Goal: Task Accomplishment & Management: Complete application form

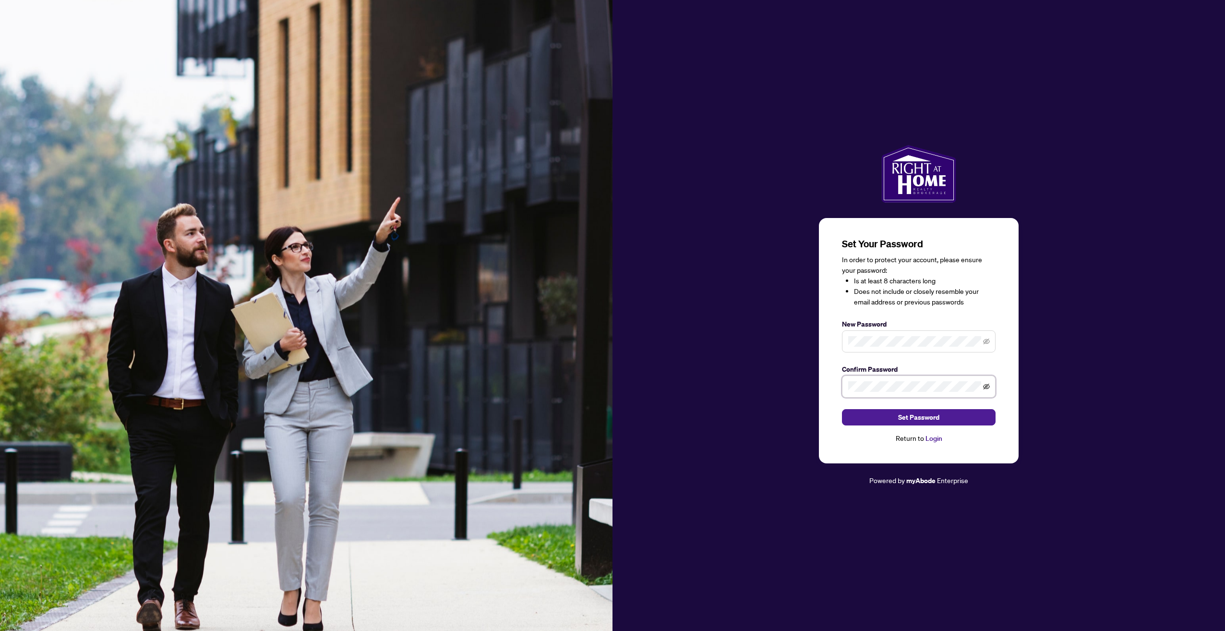
click at [987, 385] on icon "eye-invisible" at bounding box center [986, 387] width 7 height 6
click at [923, 419] on span "Set Password" at bounding box center [918, 417] width 41 height 15
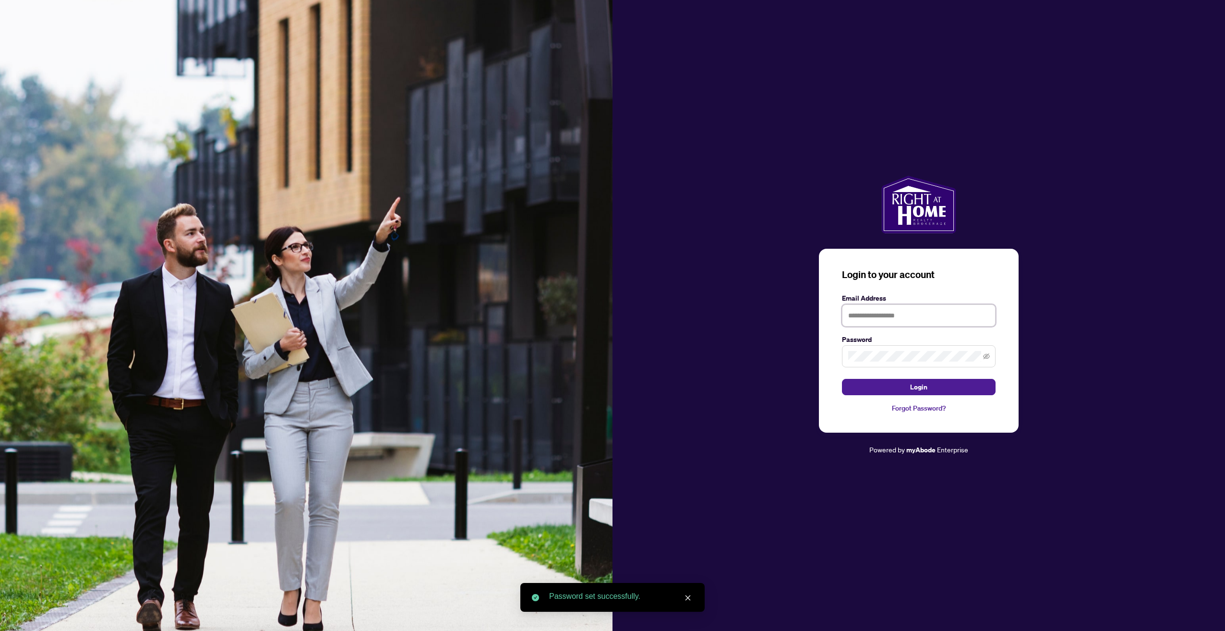
click at [879, 321] on input "text" at bounding box center [919, 315] width 154 height 22
type input "**********"
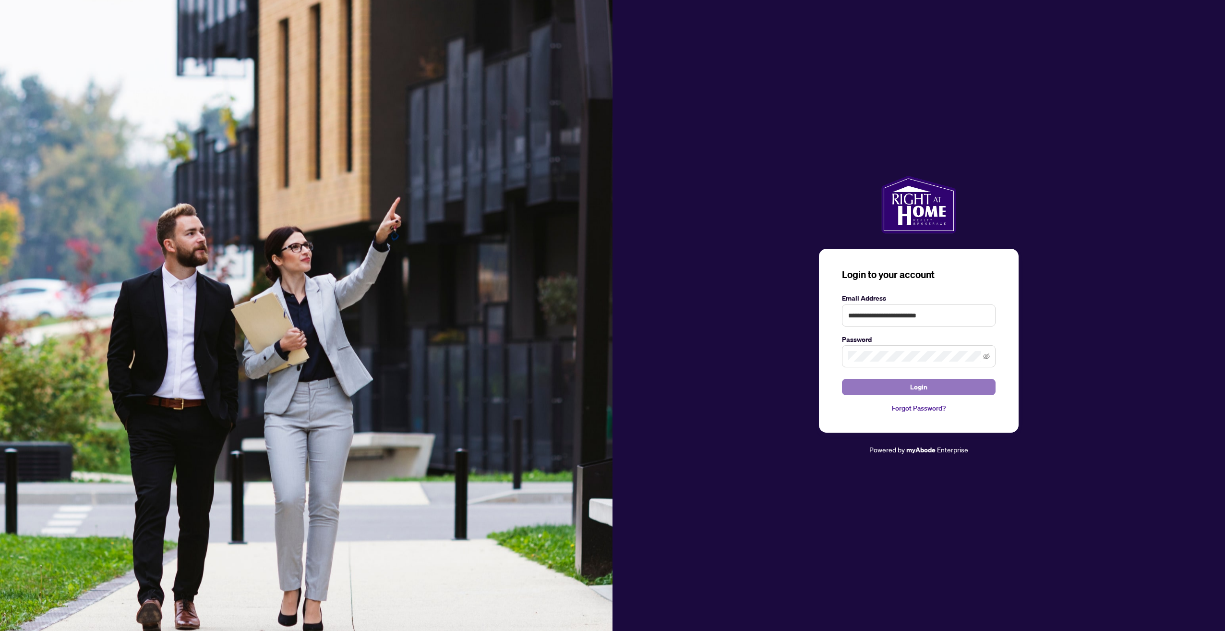
click at [911, 390] on span "Login" at bounding box center [918, 386] width 17 height 15
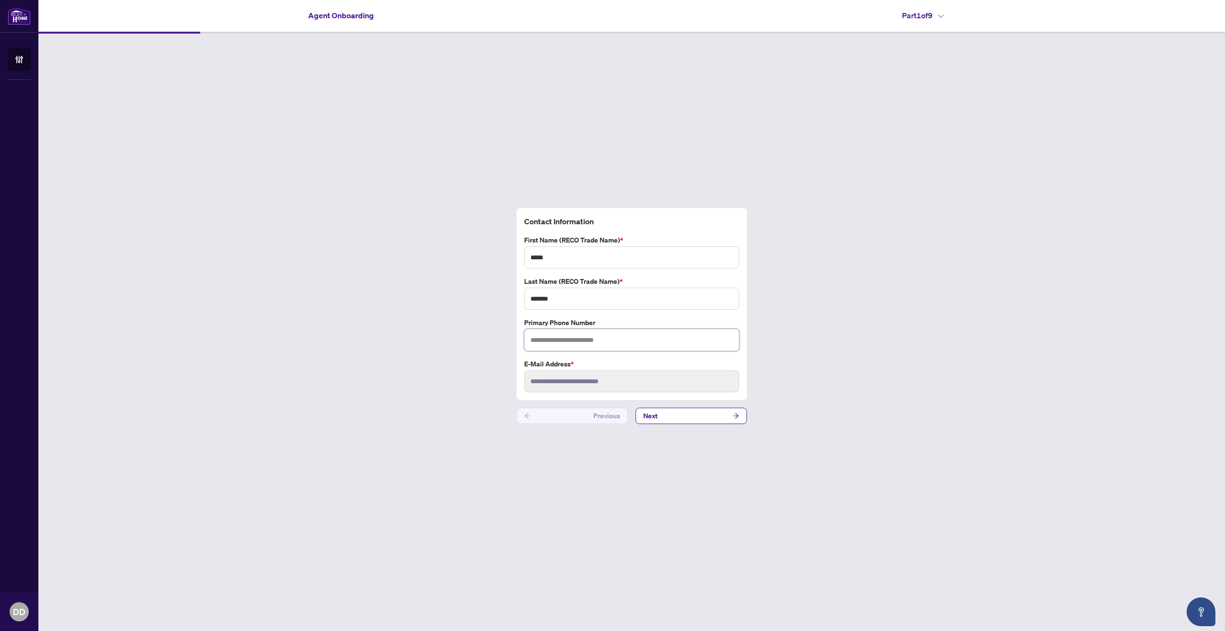
click at [593, 346] on input "text" at bounding box center [631, 340] width 215 height 22
type input "**********"
click at [683, 413] on button "Next" at bounding box center [691, 416] width 111 height 16
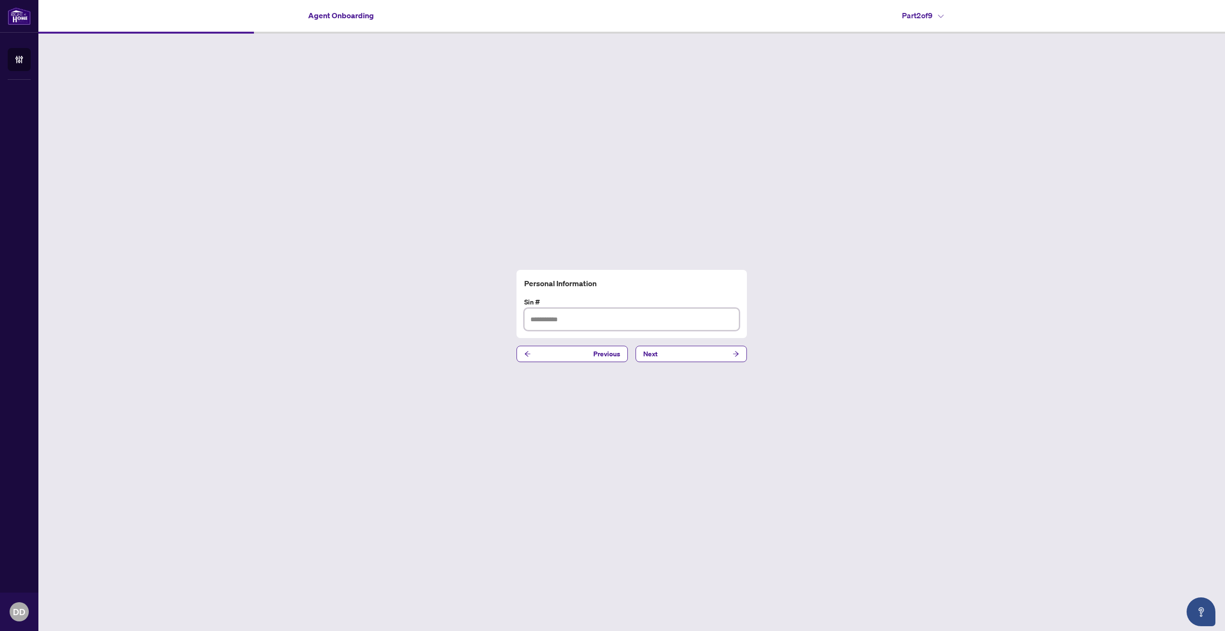
click at [536, 322] on input "text" at bounding box center [631, 319] width 215 height 22
type input "*********"
click at [689, 358] on button "Next" at bounding box center [691, 354] width 111 height 16
click at [675, 345] on button "Next" at bounding box center [691, 348] width 111 height 16
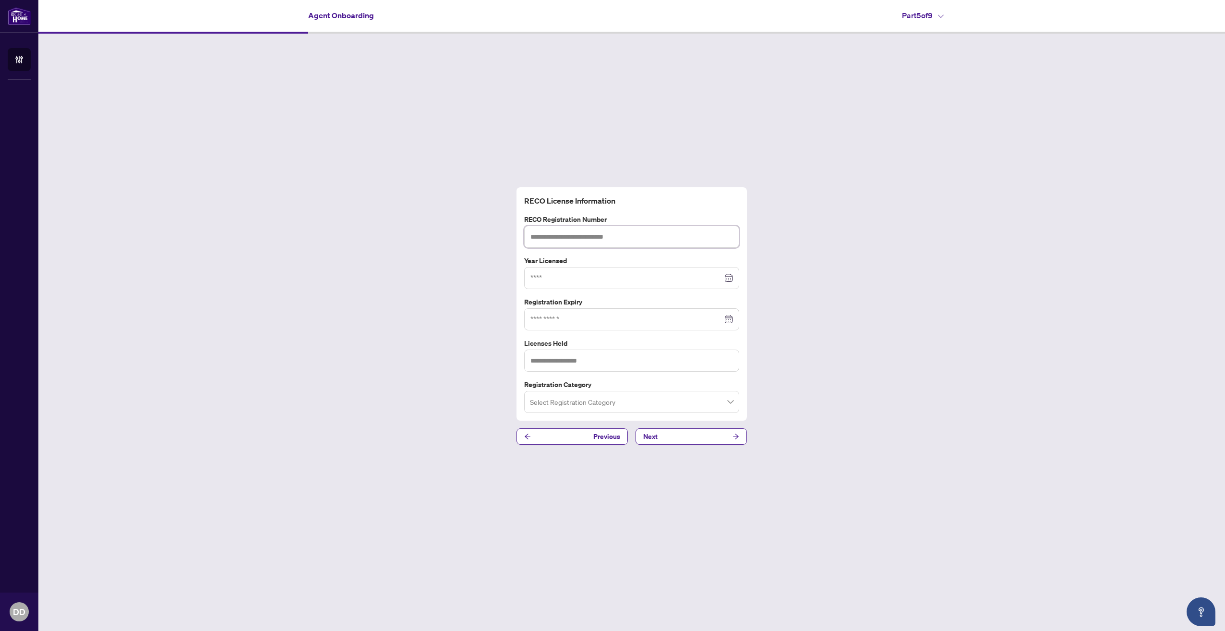
click at [559, 240] on input "text" at bounding box center [631, 237] width 215 height 22
paste input "*******"
type input "*******"
click at [541, 281] on input at bounding box center [627, 278] width 192 height 11
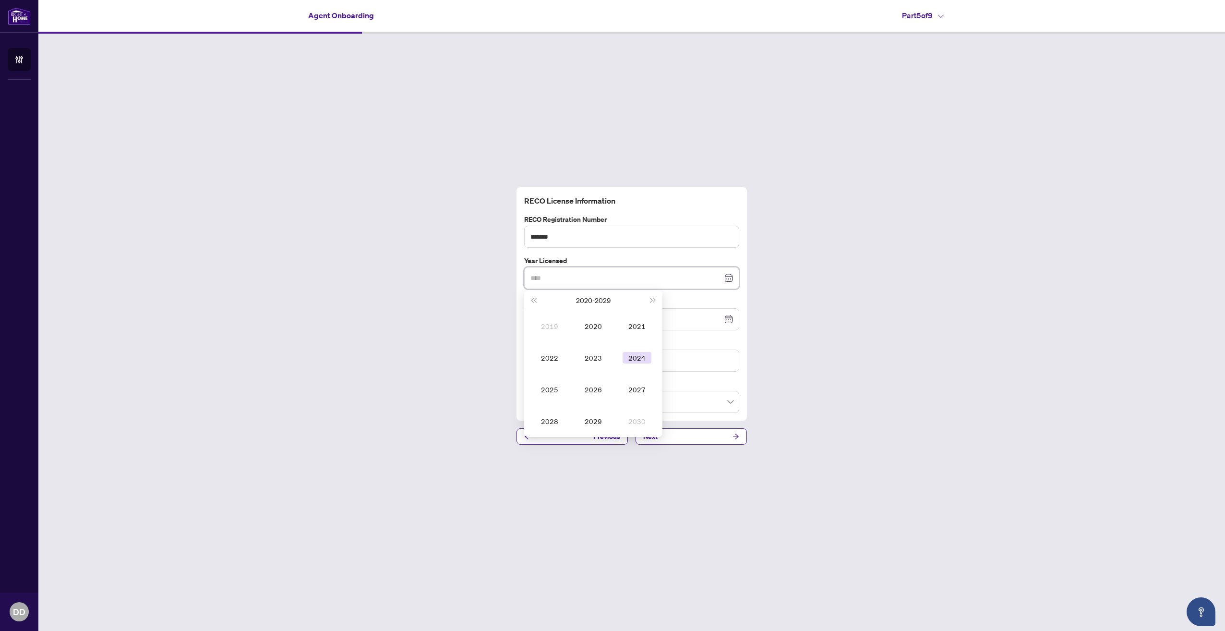
type input "****"
click at [639, 361] on div "2024" at bounding box center [637, 358] width 29 height 12
click at [591, 319] on input at bounding box center [627, 319] width 192 height 11
click at [728, 318] on div at bounding box center [632, 319] width 203 height 11
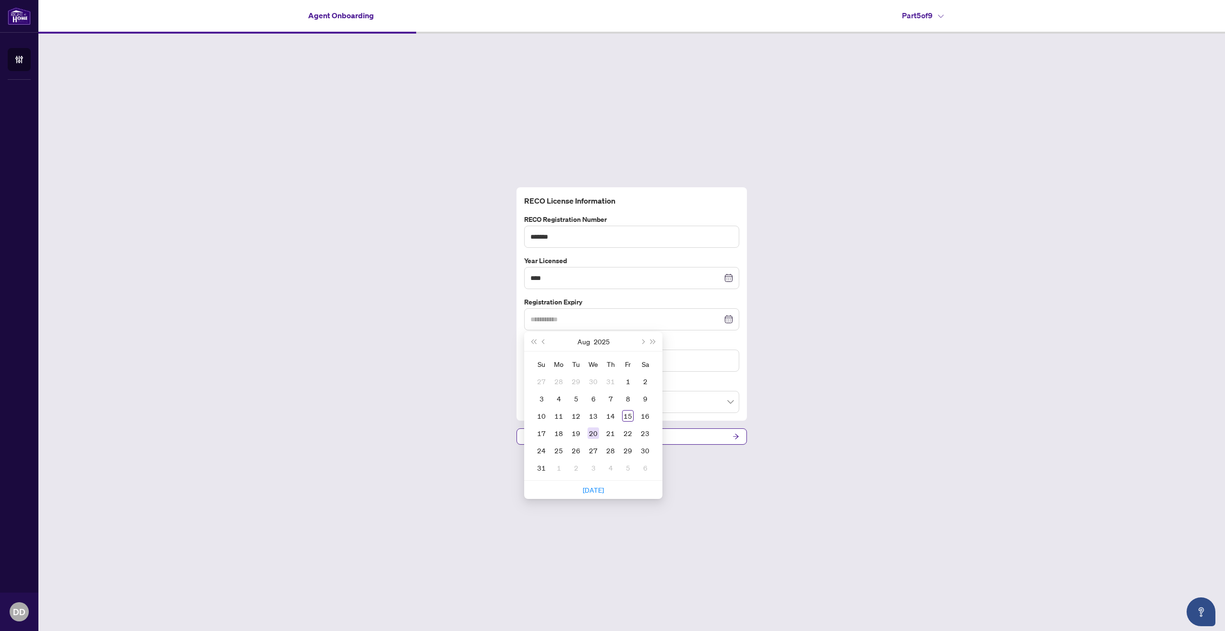
click at [596, 434] on div "20" at bounding box center [594, 433] width 12 height 12
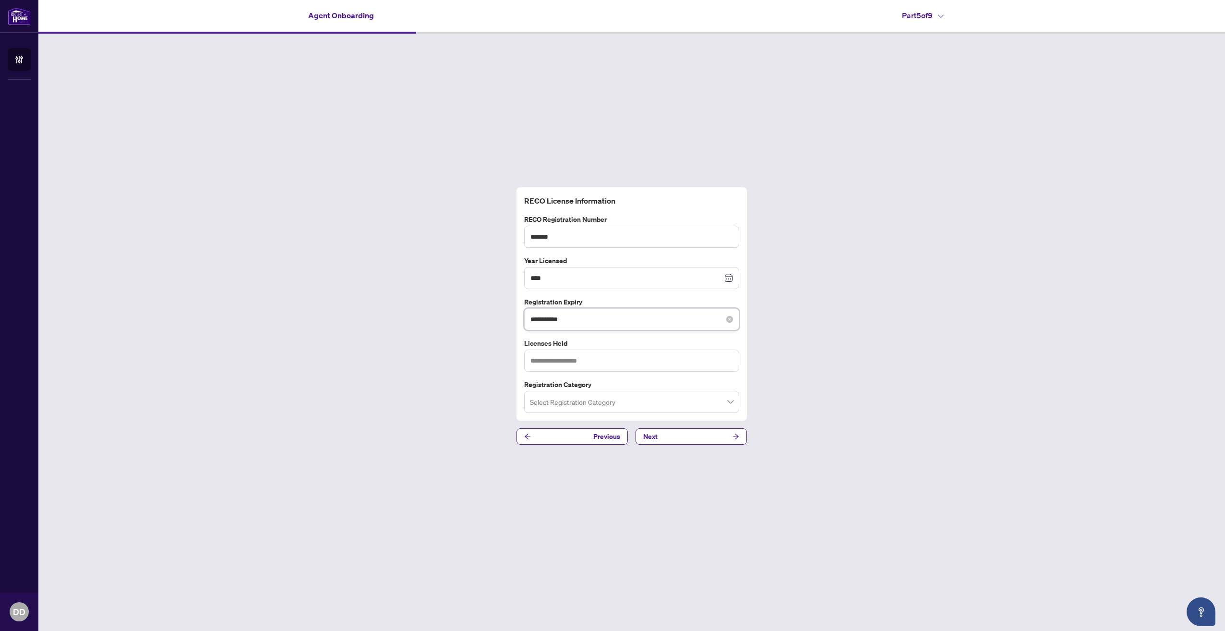
click at [562, 318] on input "**********" at bounding box center [627, 319] width 192 height 11
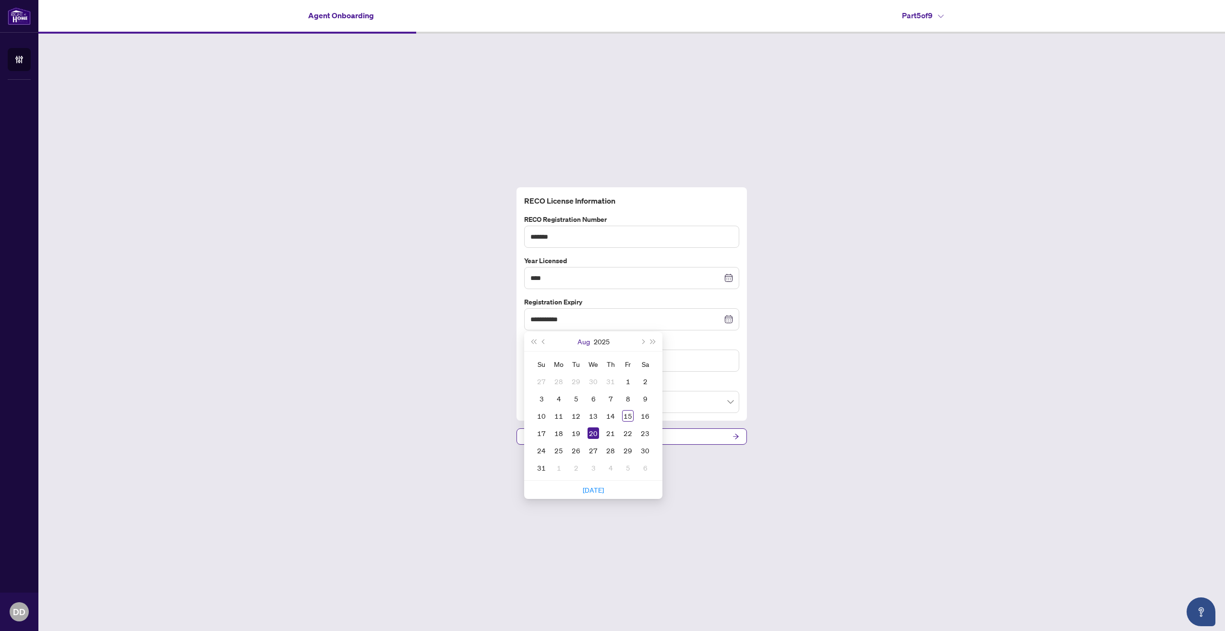
click at [589, 344] on button "Aug" at bounding box center [584, 341] width 12 height 19
click at [637, 466] on div "Dec" at bounding box center [637, 463] width 29 height 12
click at [578, 318] on input "**********" at bounding box center [627, 319] width 192 height 11
click at [641, 344] on button "Next month (PageDown)" at bounding box center [642, 341] width 11 height 19
click at [543, 345] on button "Previous month (PageUp)" at bounding box center [544, 341] width 11 height 19
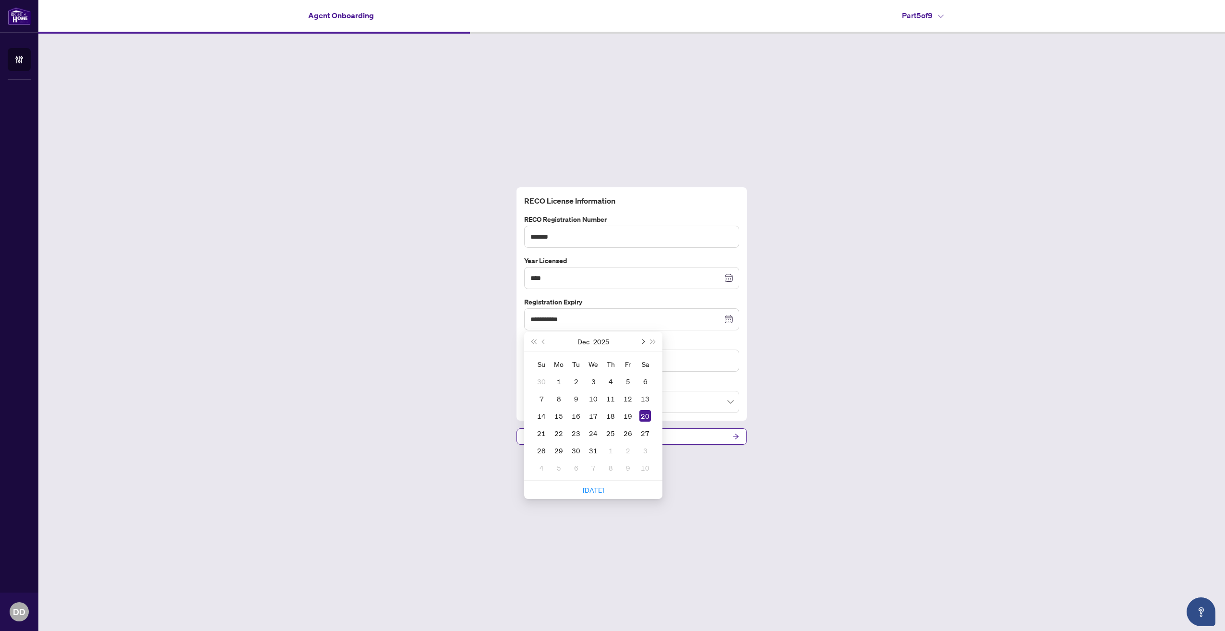
click at [643, 342] on span "Next month (PageDown)" at bounding box center [642, 341] width 5 height 5
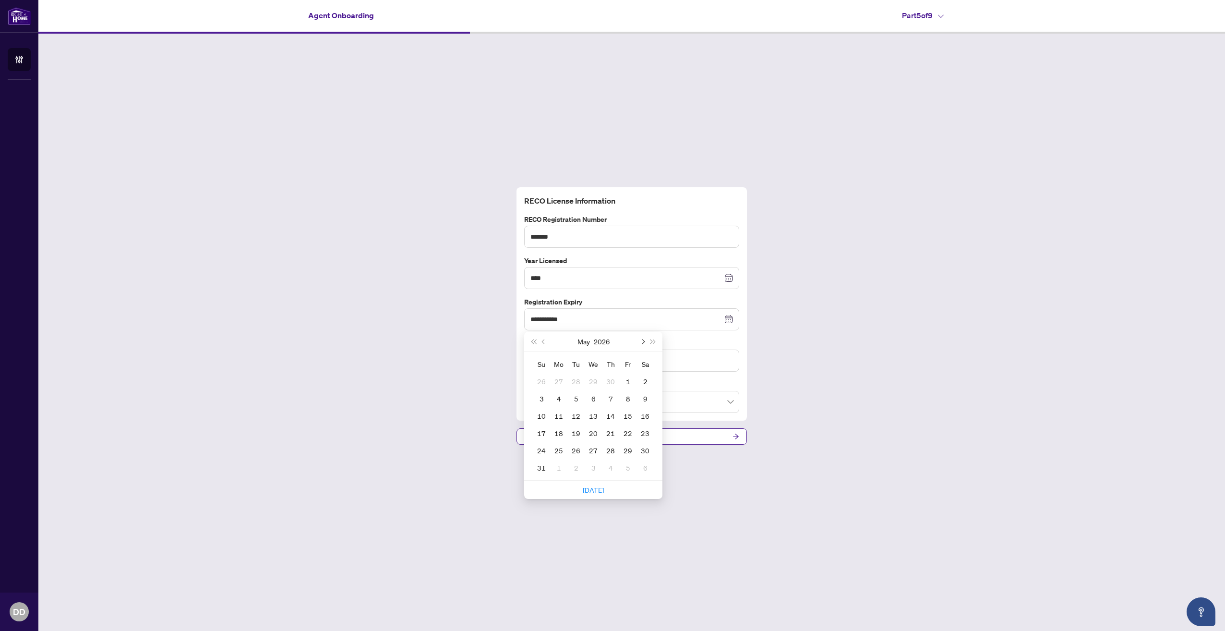
click at [643, 342] on span "Next month (PageDown)" at bounding box center [642, 341] width 5 height 5
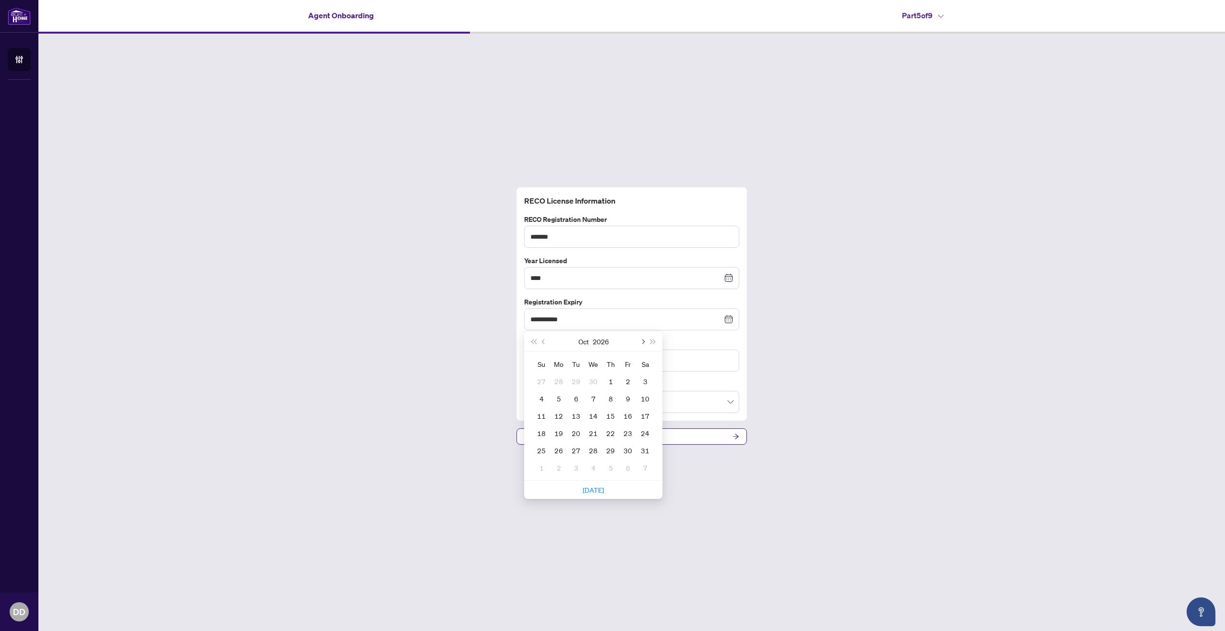
click at [643, 342] on span "Next month (PageDown)" at bounding box center [642, 341] width 5 height 5
type input "**********"
click at [544, 434] on div "20" at bounding box center [542, 433] width 12 height 12
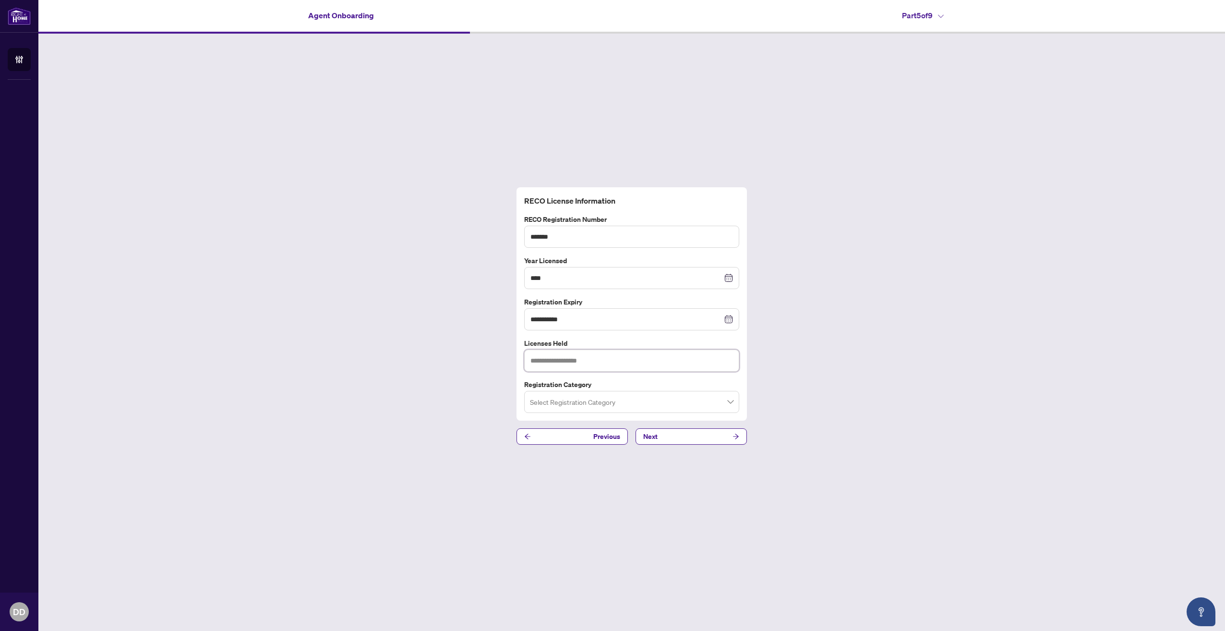
click at [571, 367] on input "text" at bounding box center [631, 361] width 215 height 22
click at [592, 404] on input "search" at bounding box center [627, 403] width 195 height 21
click at [588, 444] on div "Sales Representative" at bounding box center [632, 439] width 200 height 11
click at [672, 437] on button "Next" at bounding box center [691, 436] width 111 height 16
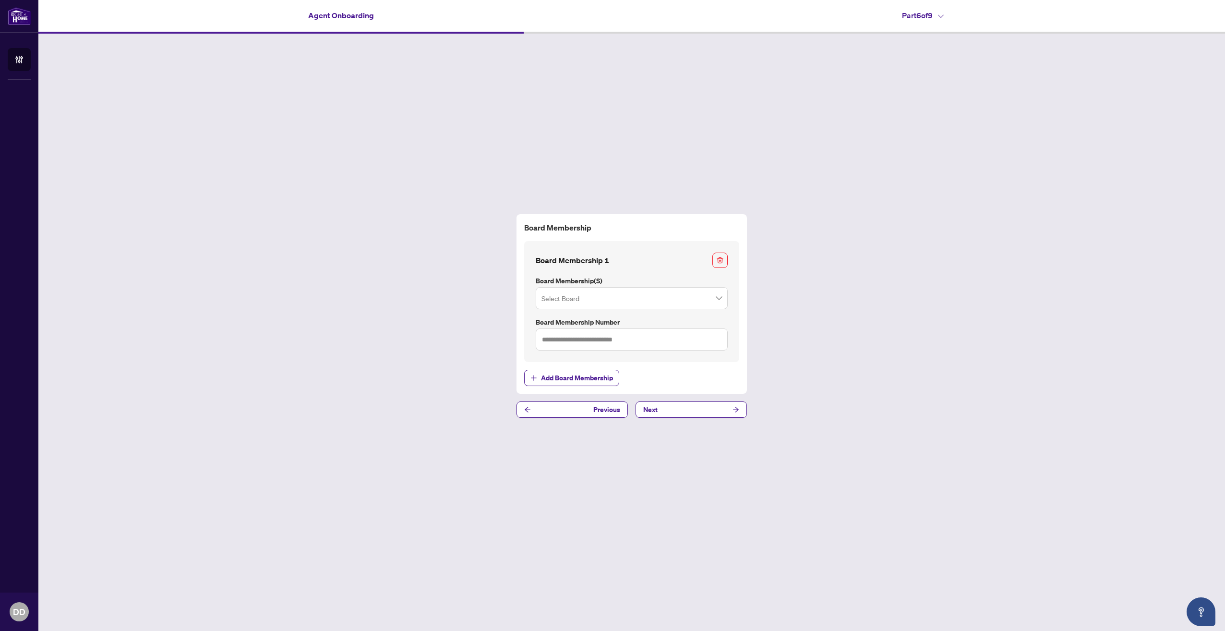
click at [592, 304] on input "search" at bounding box center [628, 299] width 172 height 21
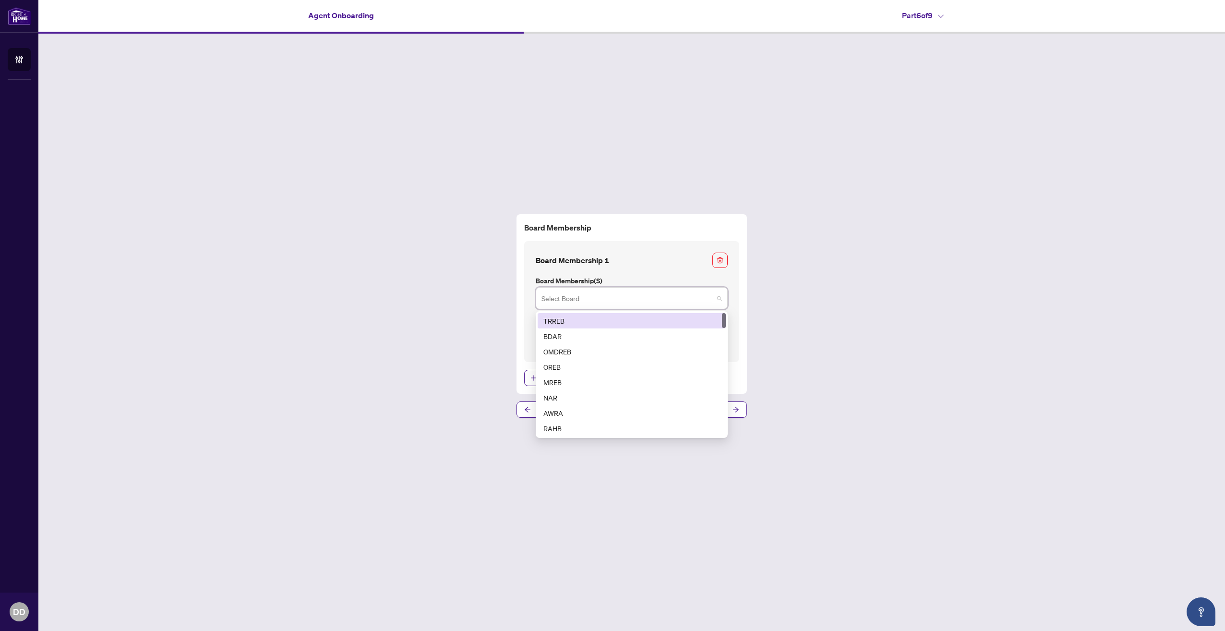
click at [619, 322] on div "TRREB" at bounding box center [631, 320] width 177 height 11
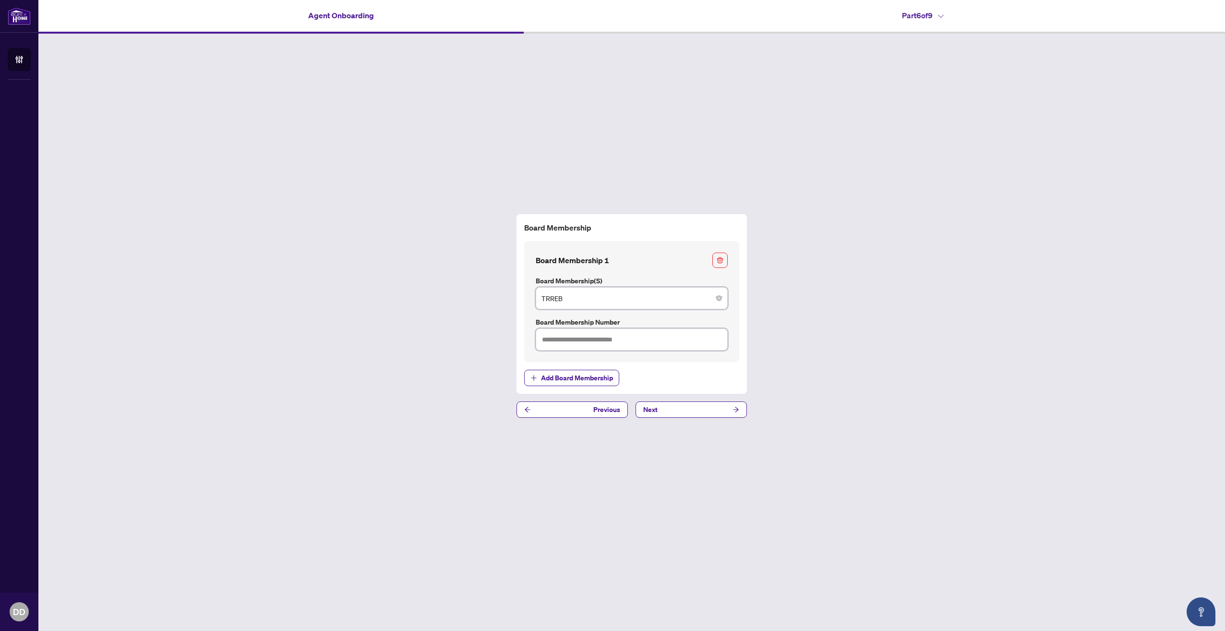
click at [555, 340] on input "text" at bounding box center [632, 339] width 192 height 22
paste input "*******"
type input "*******"
click at [684, 411] on button "Next" at bounding box center [691, 409] width 111 height 16
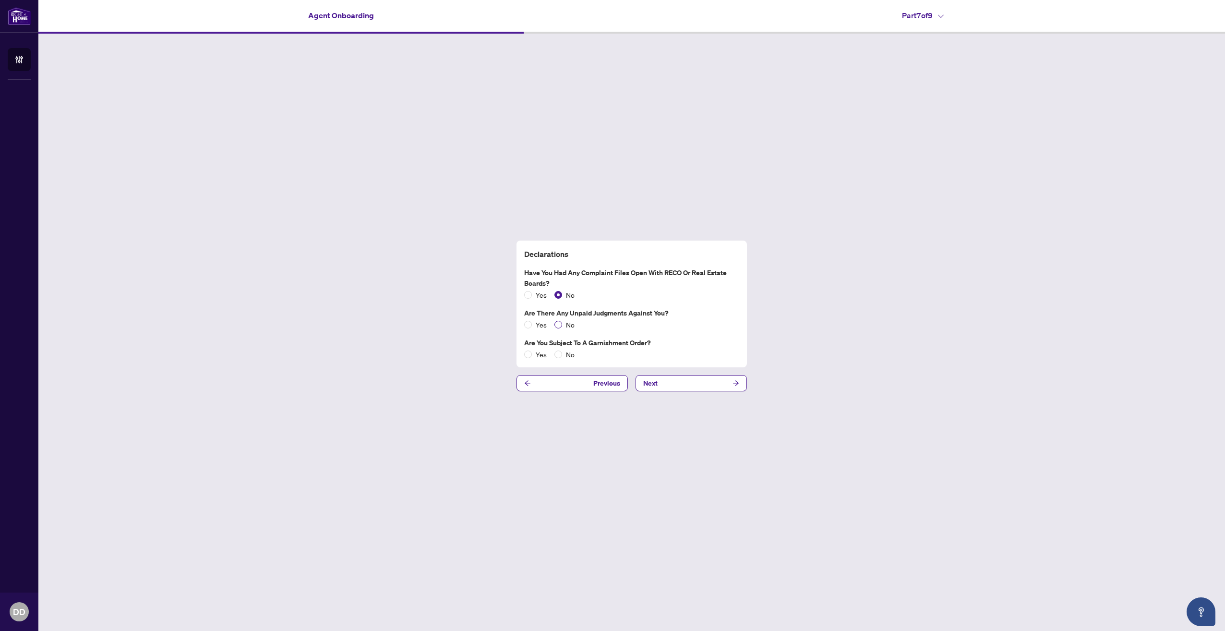
click at [559, 328] on label "No" at bounding box center [567, 324] width 24 height 11
click at [657, 378] on button "Next" at bounding box center [691, 383] width 111 height 16
click at [661, 384] on button "Next" at bounding box center [691, 383] width 111 height 16
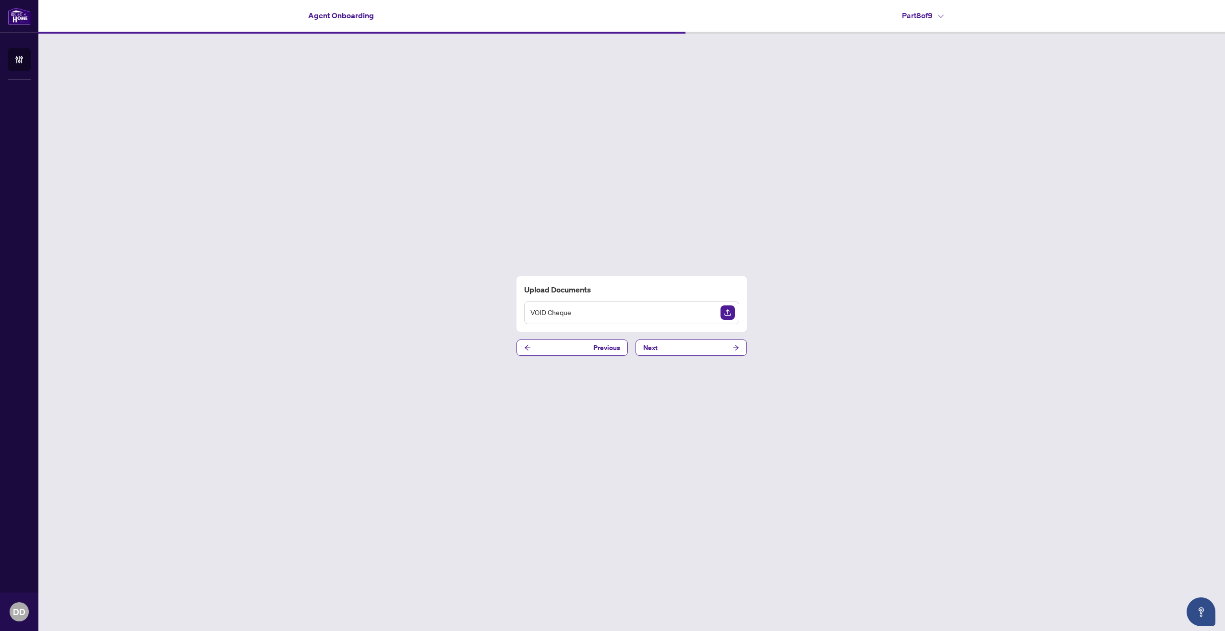
click at [602, 310] on div "VOID Cheque" at bounding box center [631, 312] width 215 height 23
click at [726, 314] on img "Upload Document" at bounding box center [728, 312] width 14 height 14
click at [725, 314] on img "Upload Document" at bounding box center [728, 312] width 14 height 14
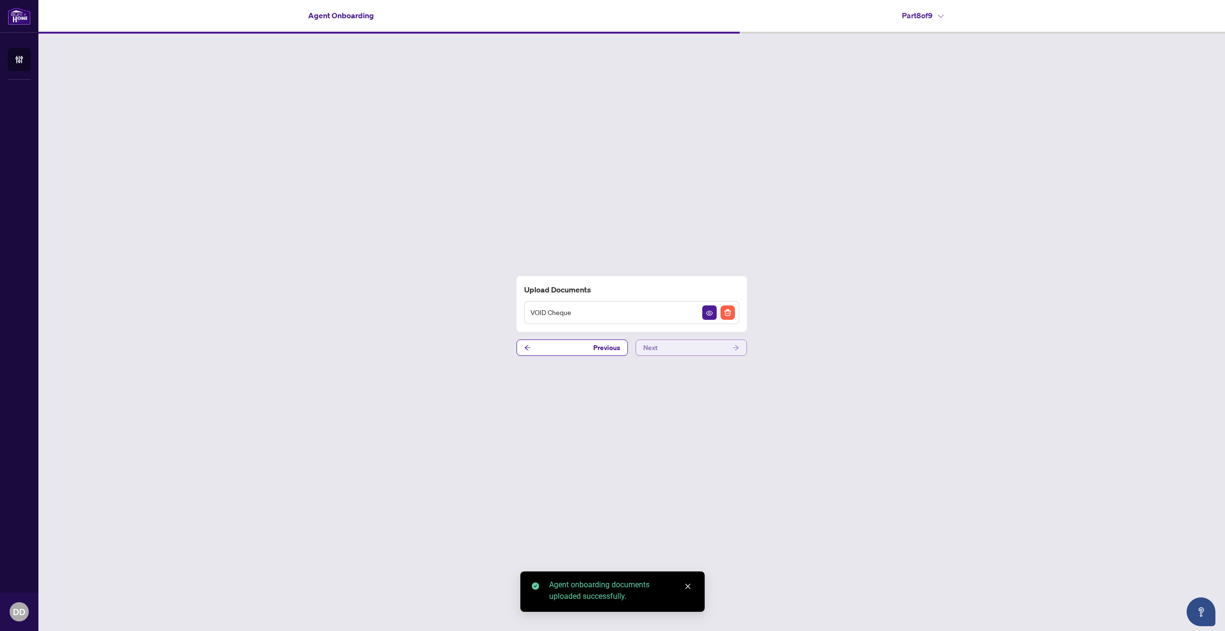
click at [694, 348] on button "Next" at bounding box center [691, 347] width 111 height 16
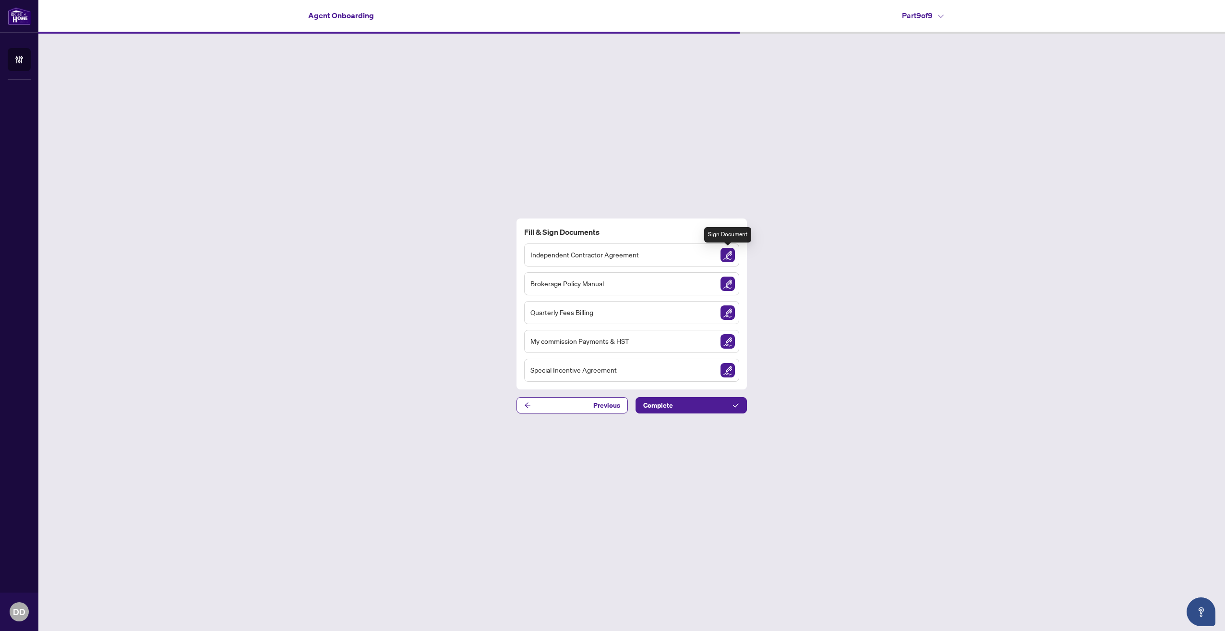
click at [727, 257] on img "Sign Document" at bounding box center [728, 255] width 14 height 14
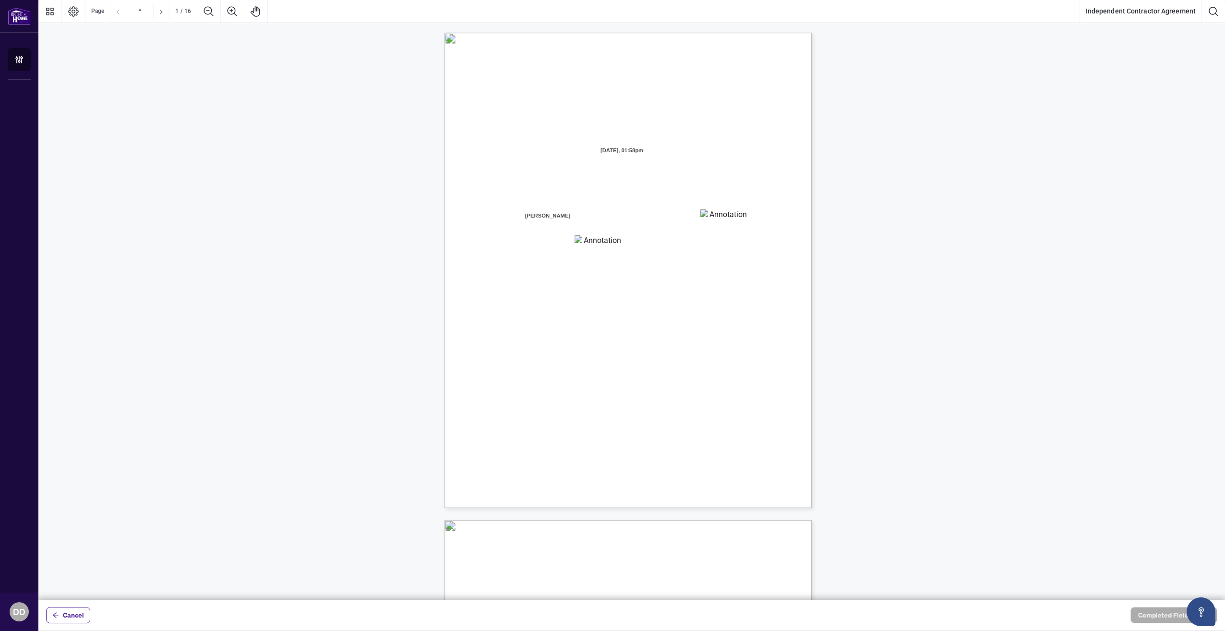
click at [724, 216] on textarea "01K2QBRKS80FGEZCMRQ5S064N1" at bounding box center [724, 216] width 48 height 14
type textarea "*******"
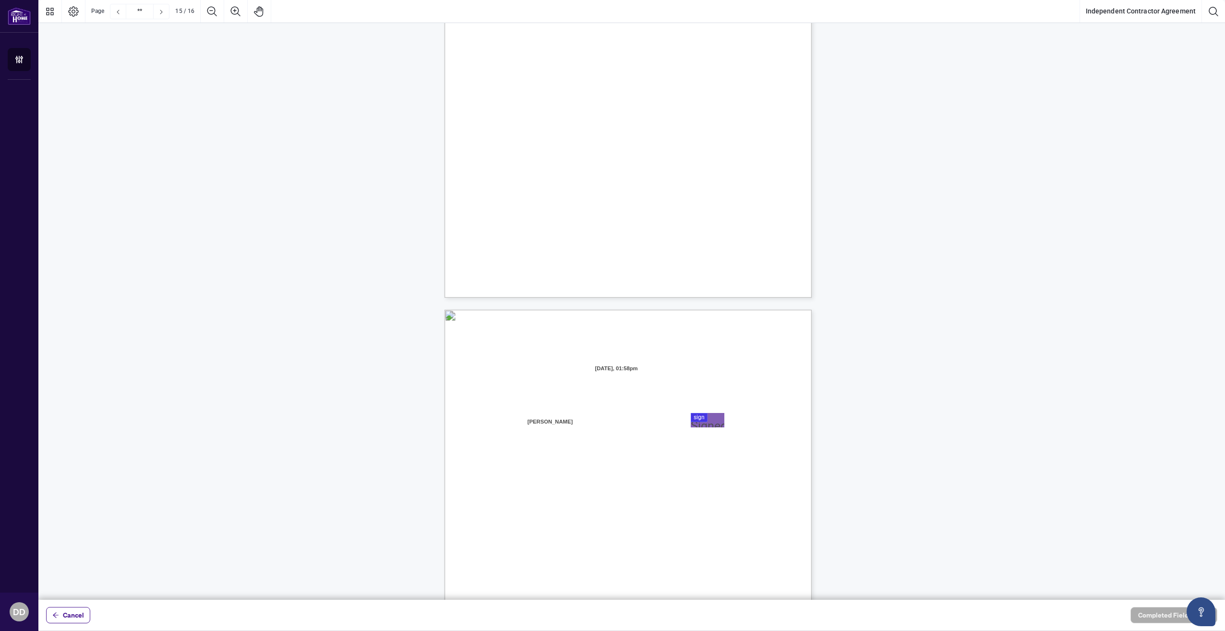
type input "**"
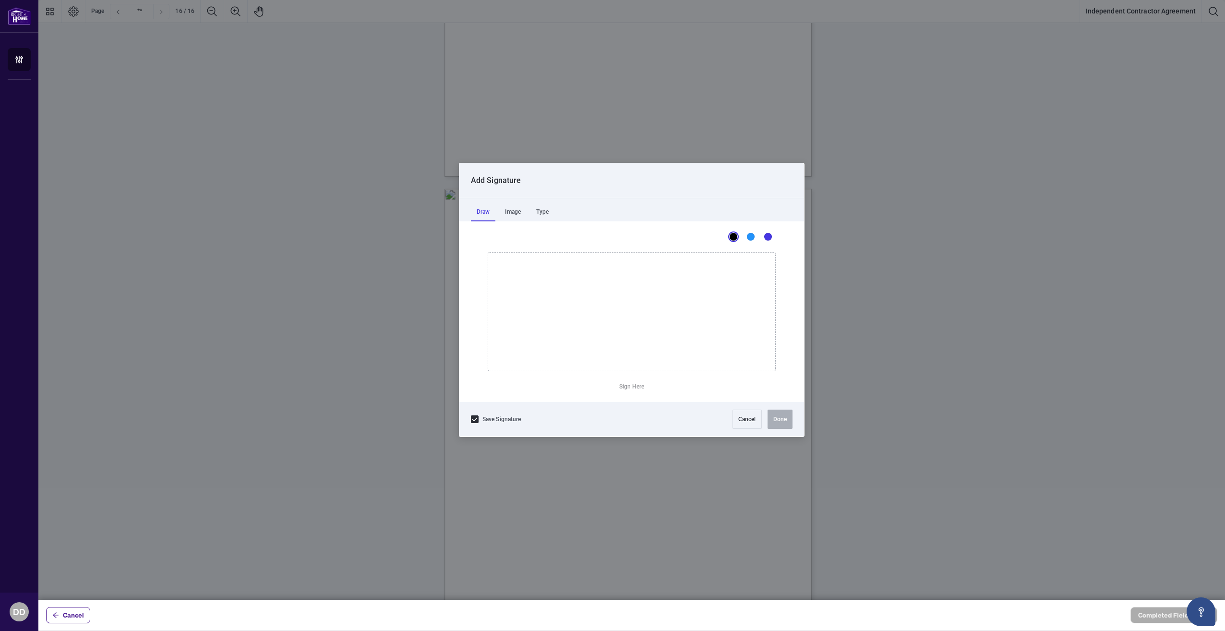
click at [717, 299] on div at bounding box center [631, 300] width 1187 height 600
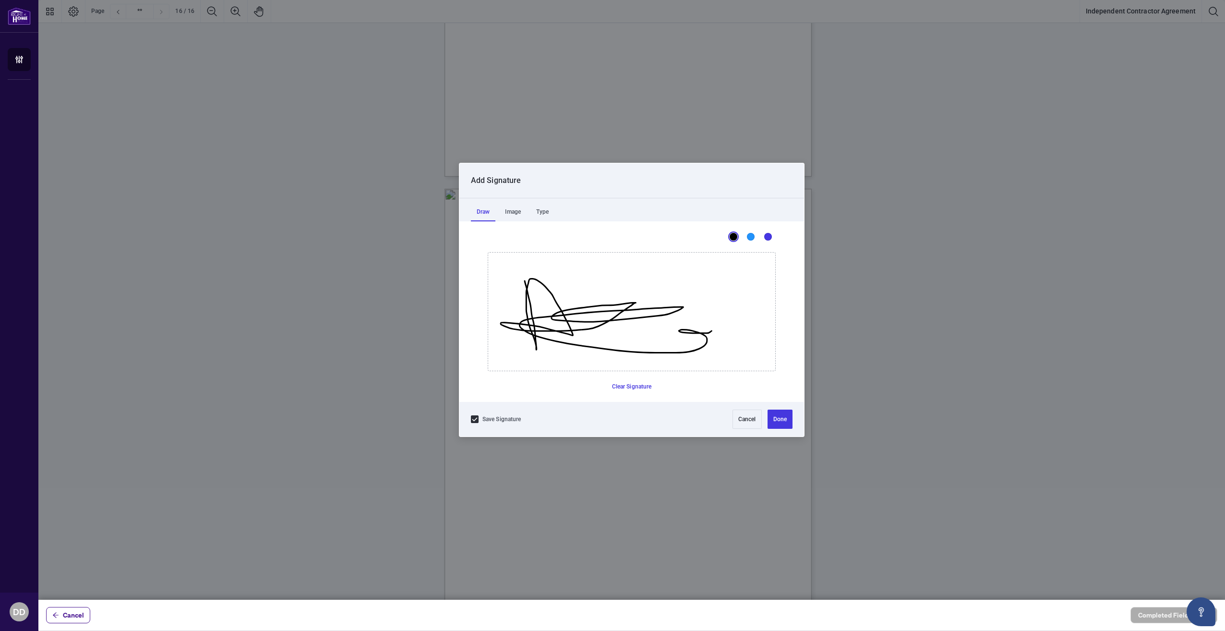
drag, startPoint x: 524, startPoint y: 280, endPoint x: 712, endPoint y: 330, distance: 193.7
click at [712, 330] on icon "Drawing canvas" at bounding box center [631, 312] width 287 height 118
click at [784, 413] on button "Done" at bounding box center [780, 419] width 25 height 19
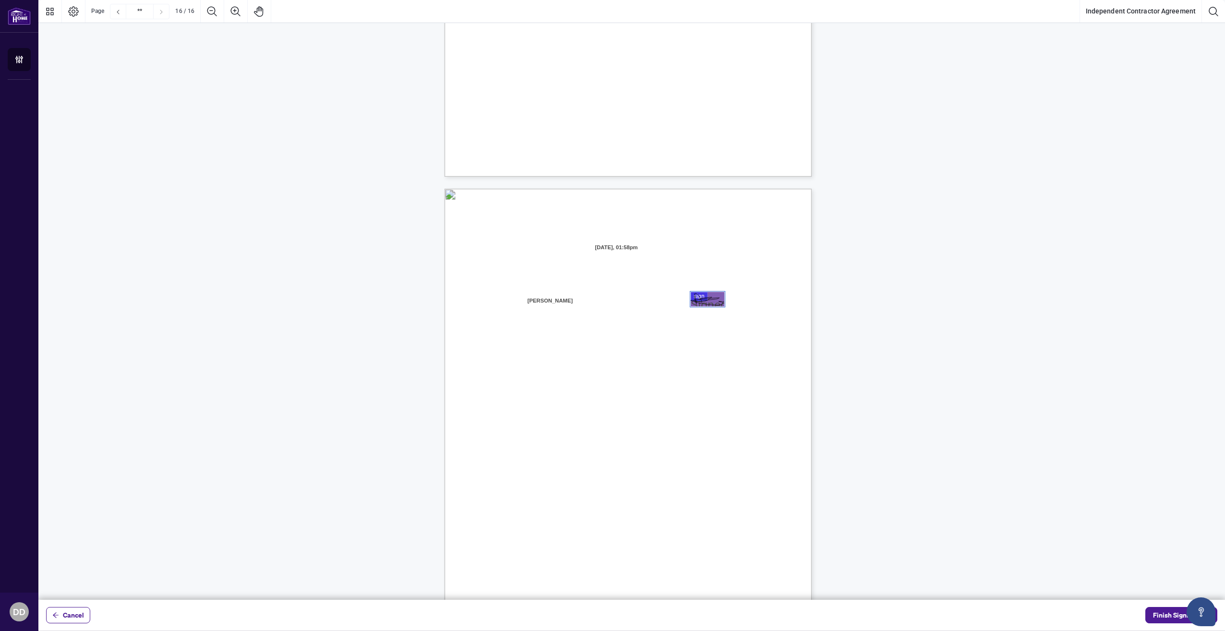
scroll to position [7227, 0]
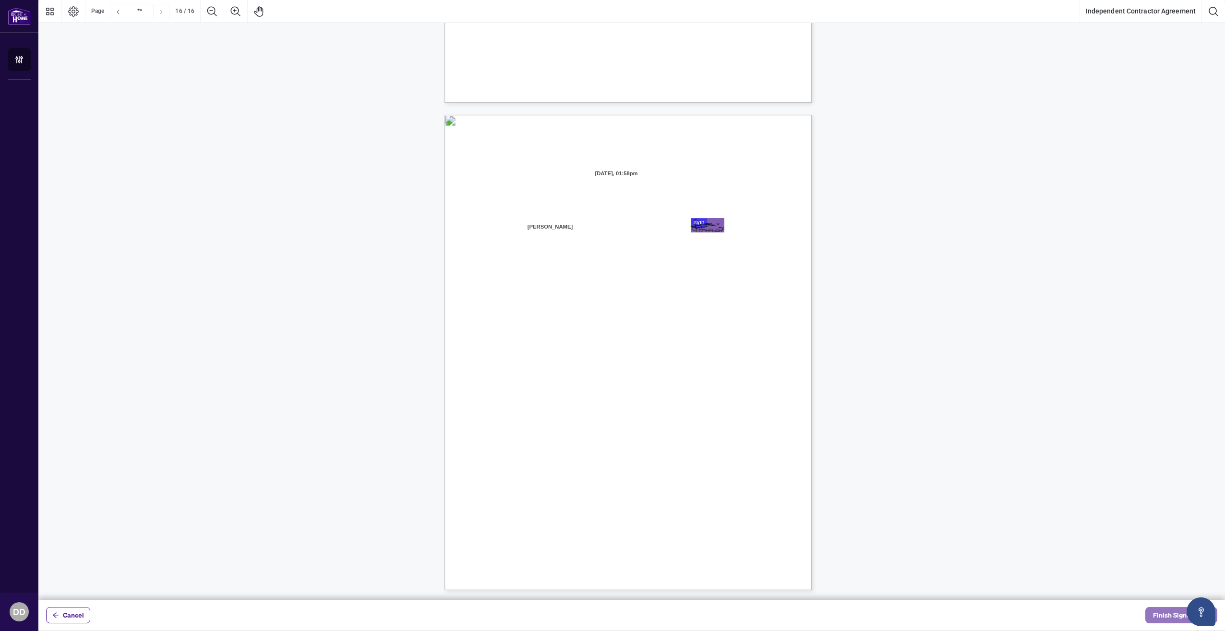
click at [1160, 612] on span "Finish Signing" at bounding box center [1174, 614] width 43 height 15
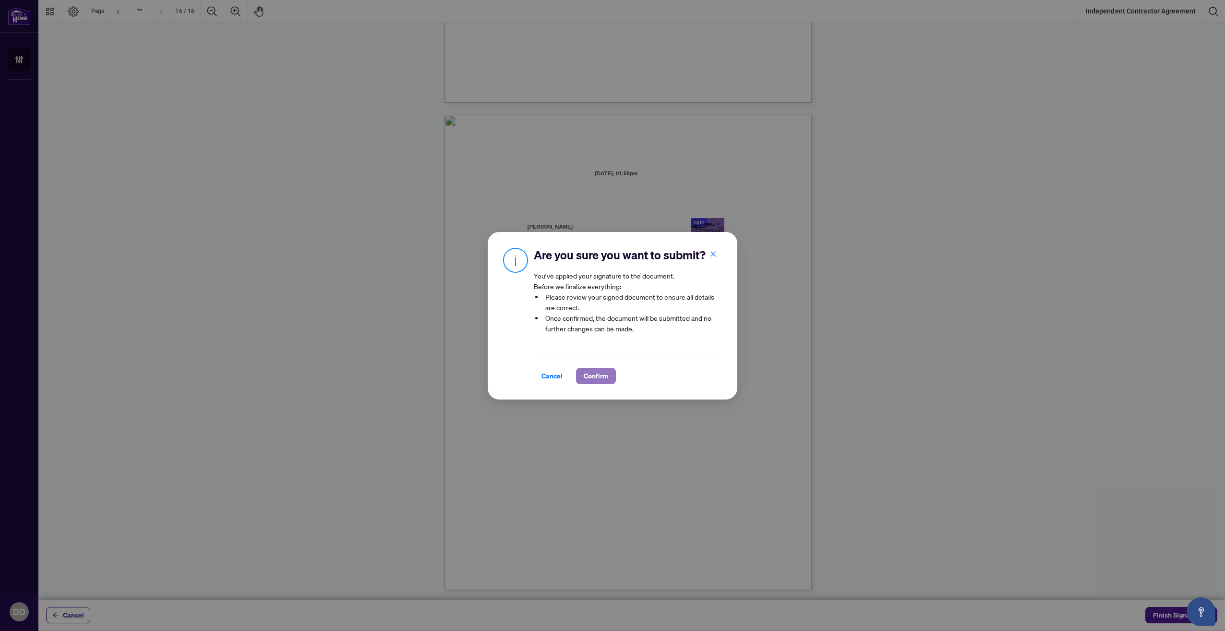
click at [590, 384] on span "Confirm" at bounding box center [596, 375] width 24 height 15
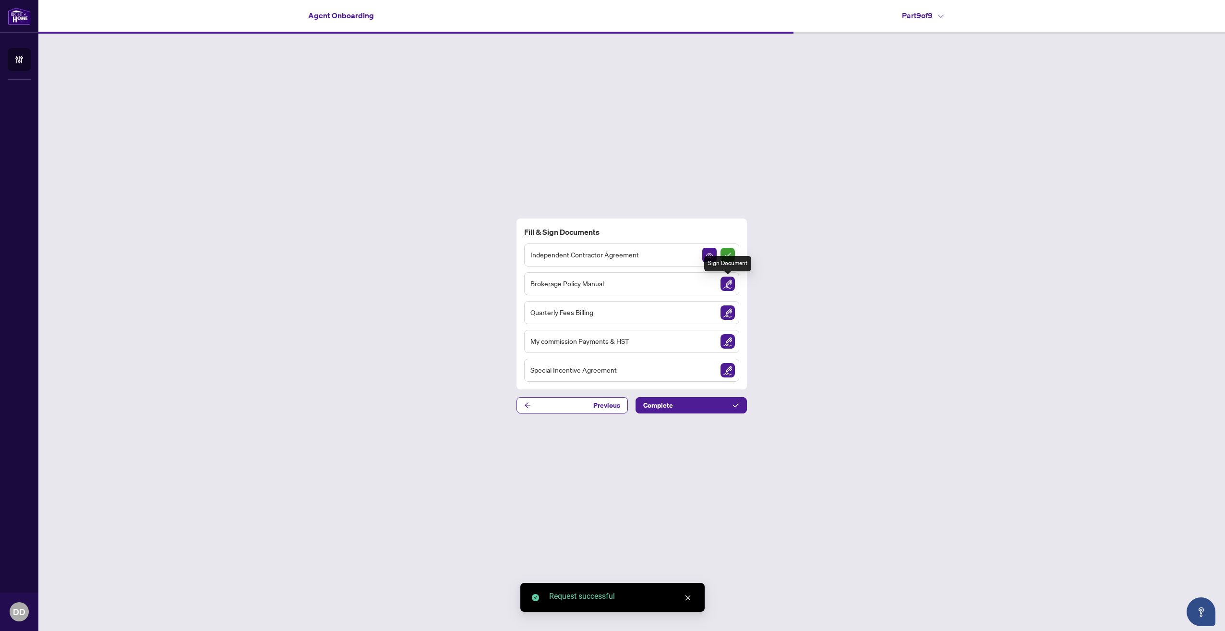
click at [729, 283] on img "Sign Document" at bounding box center [728, 284] width 14 height 14
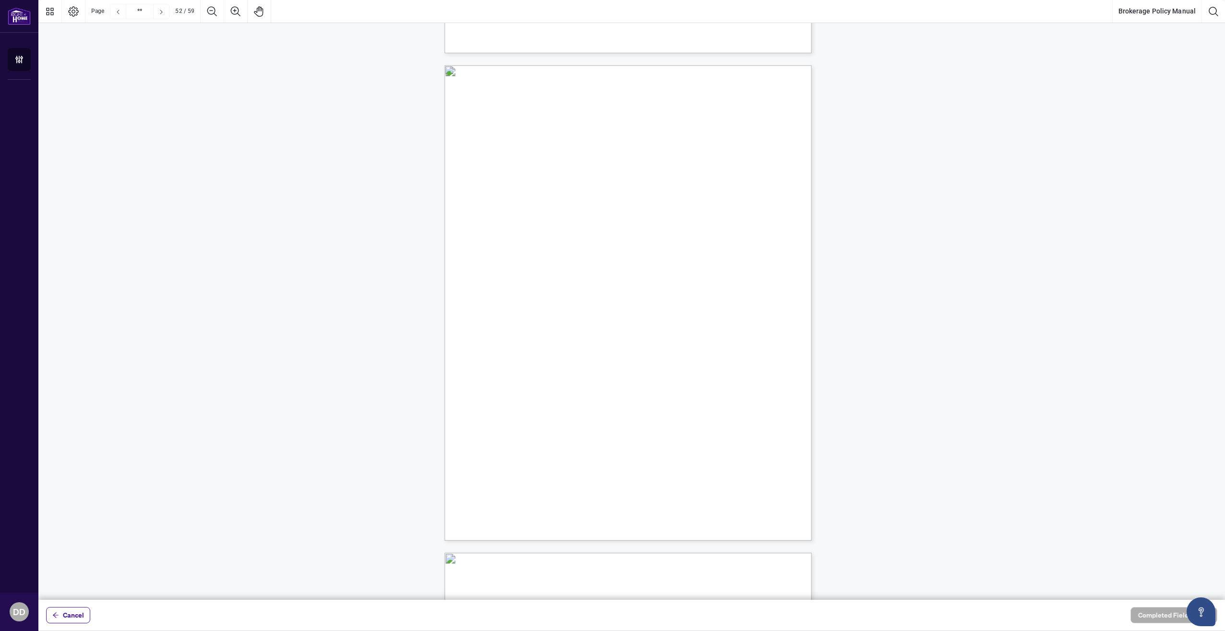
scroll to position [25012, 0]
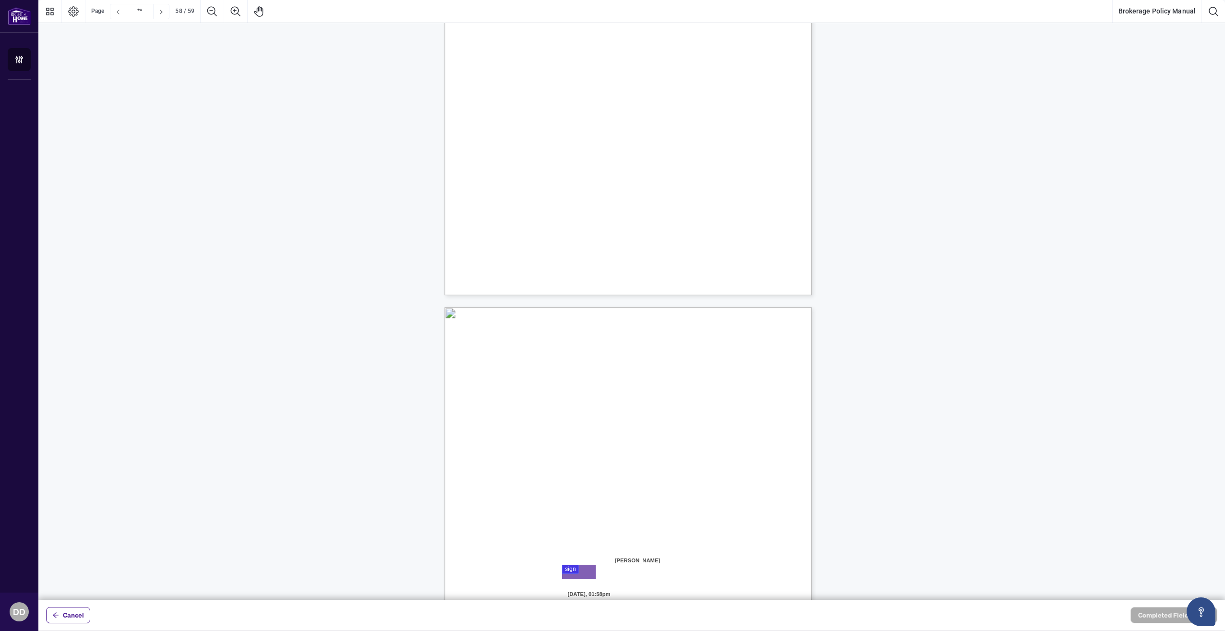
type input "**"
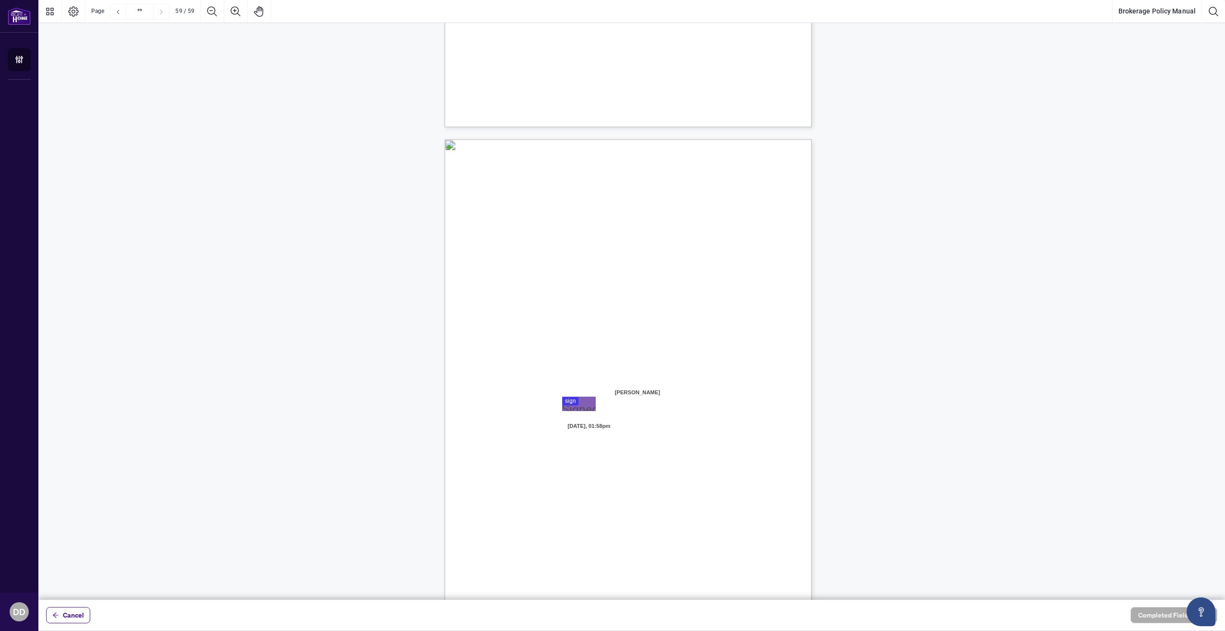
scroll to position [28181, 0]
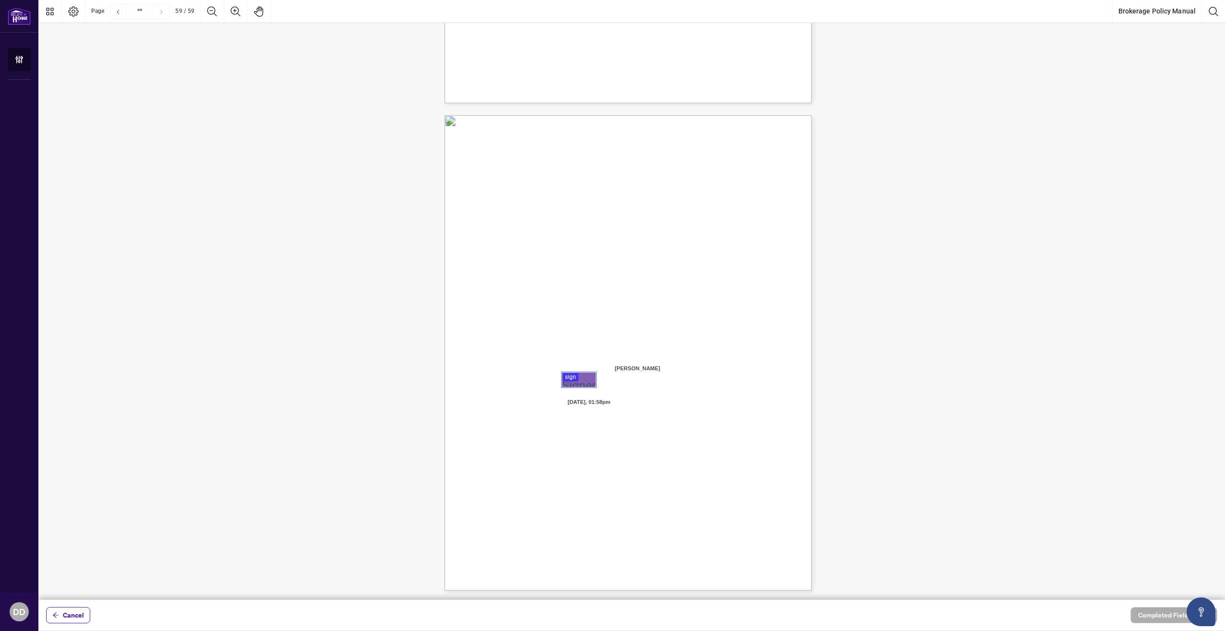
click at [583, 380] on div at bounding box center [631, 300] width 1187 height 600
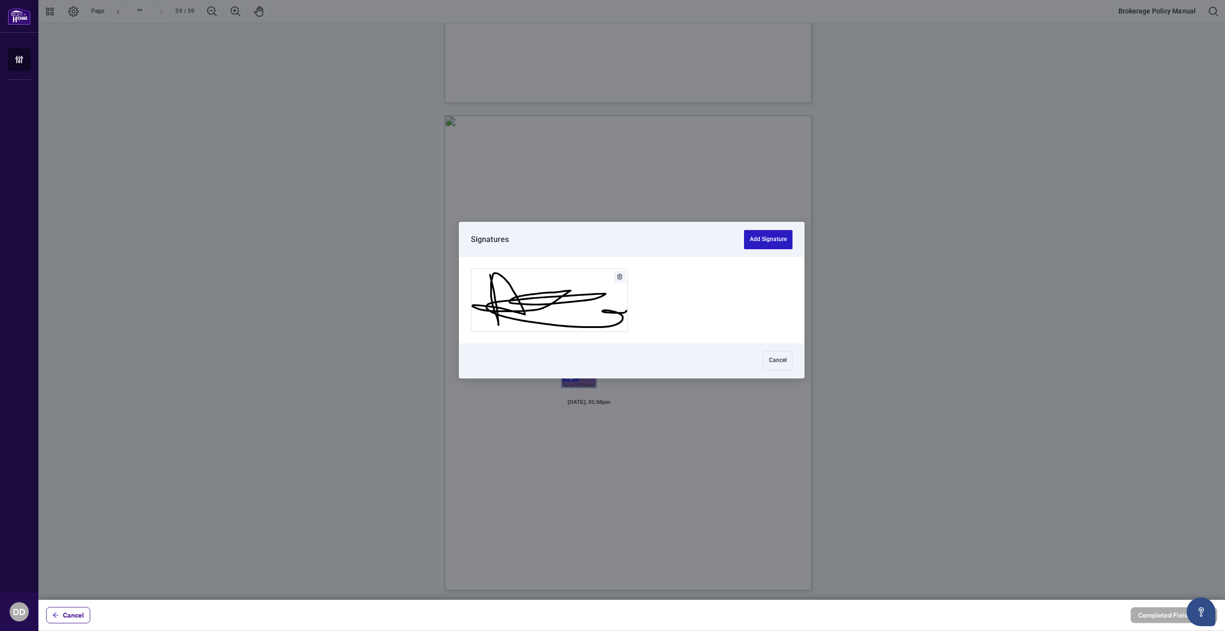
click at [776, 245] on button "Add Signature" at bounding box center [768, 239] width 48 height 19
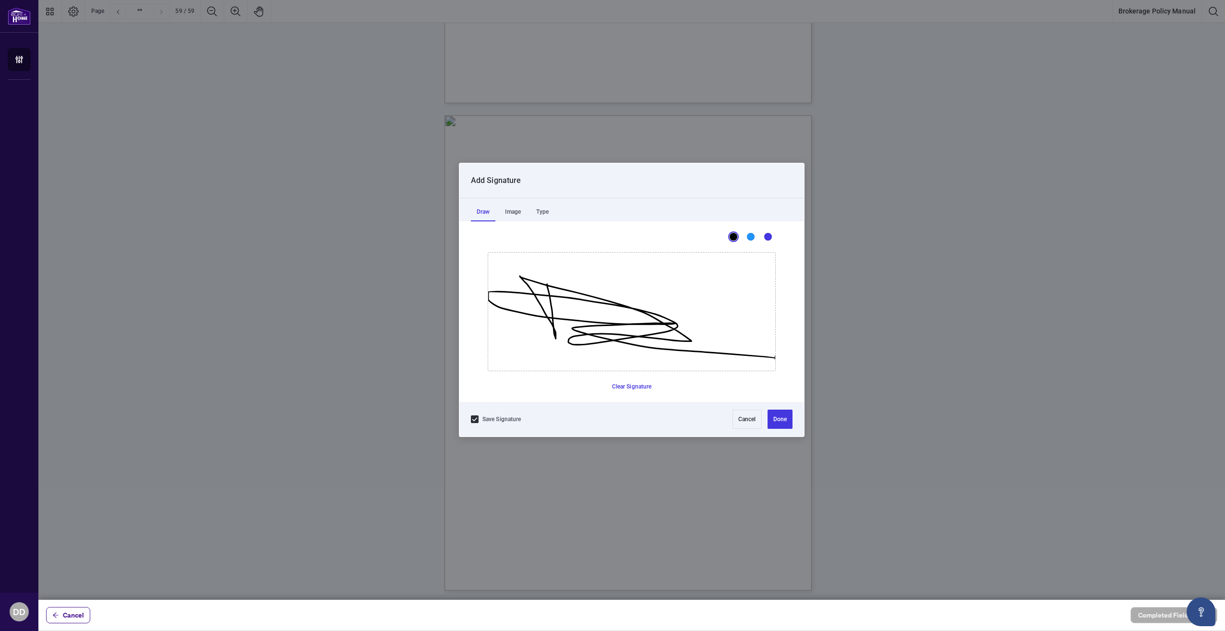
drag, startPoint x: 547, startPoint y: 284, endPoint x: 767, endPoint y: 352, distance: 230.4
click at [766, 349] on icon "Drawing canvas" at bounding box center [631, 312] width 287 height 118
click at [786, 416] on button "Done" at bounding box center [780, 419] width 25 height 19
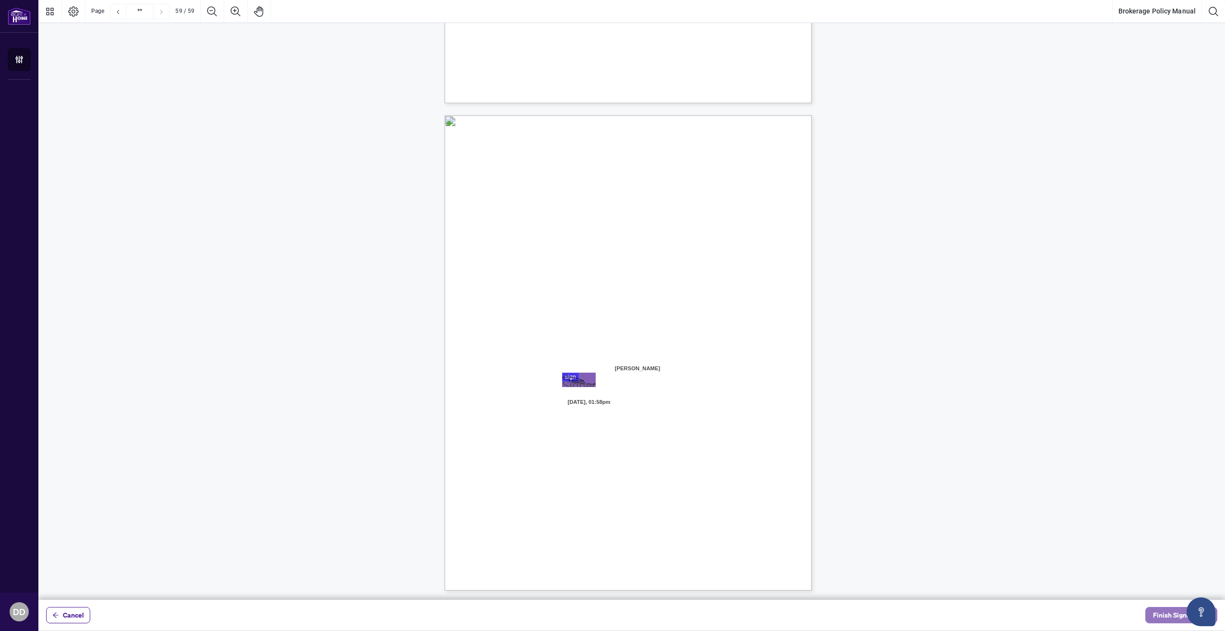
click at [1160, 616] on span "Finish Signing" at bounding box center [1174, 614] width 43 height 15
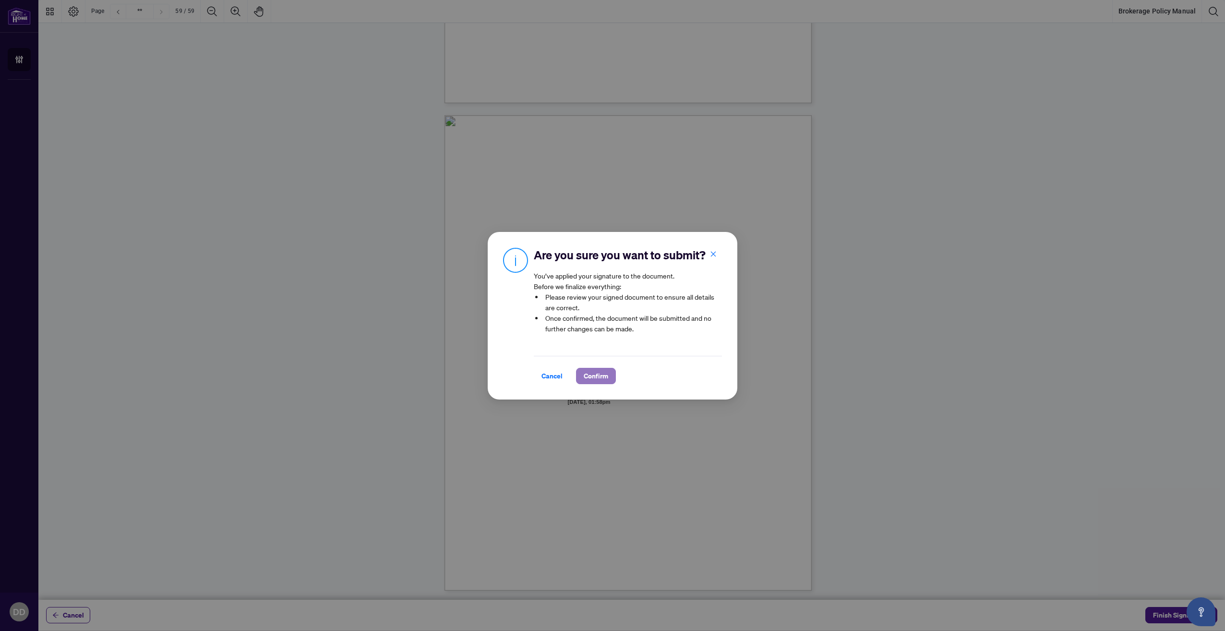
click at [602, 384] on span "Confirm" at bounding box center [596, 375] width 24 height 15
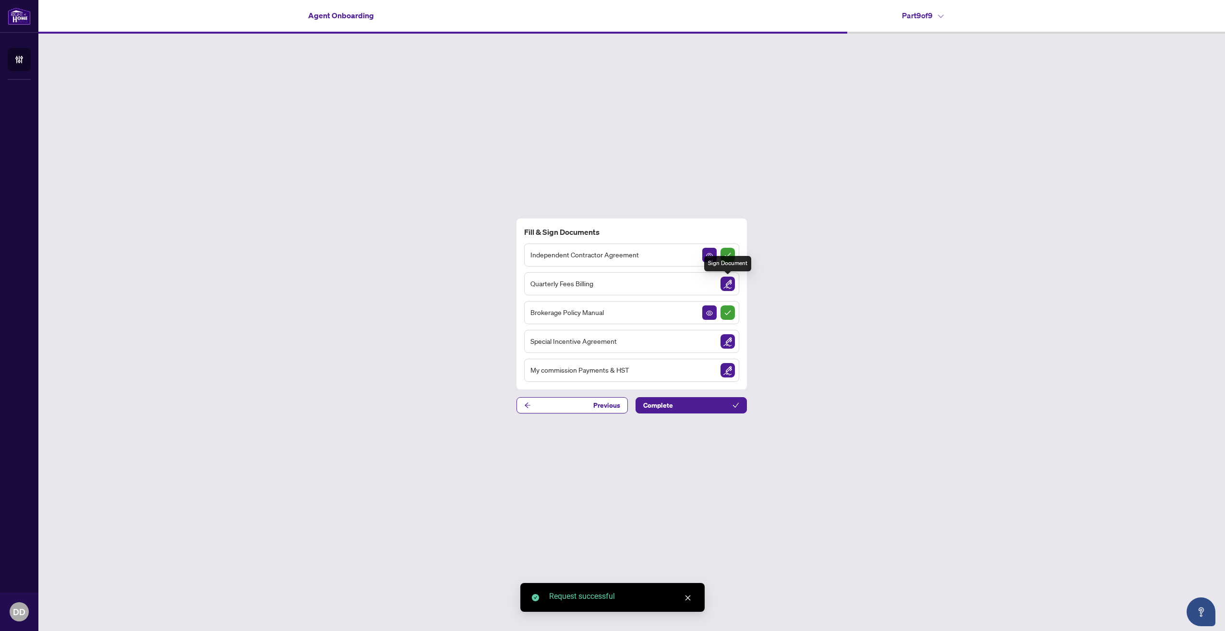
click at [729, 283] on img "Sign Document" at bounding box center [728, 284] width 14 height 14
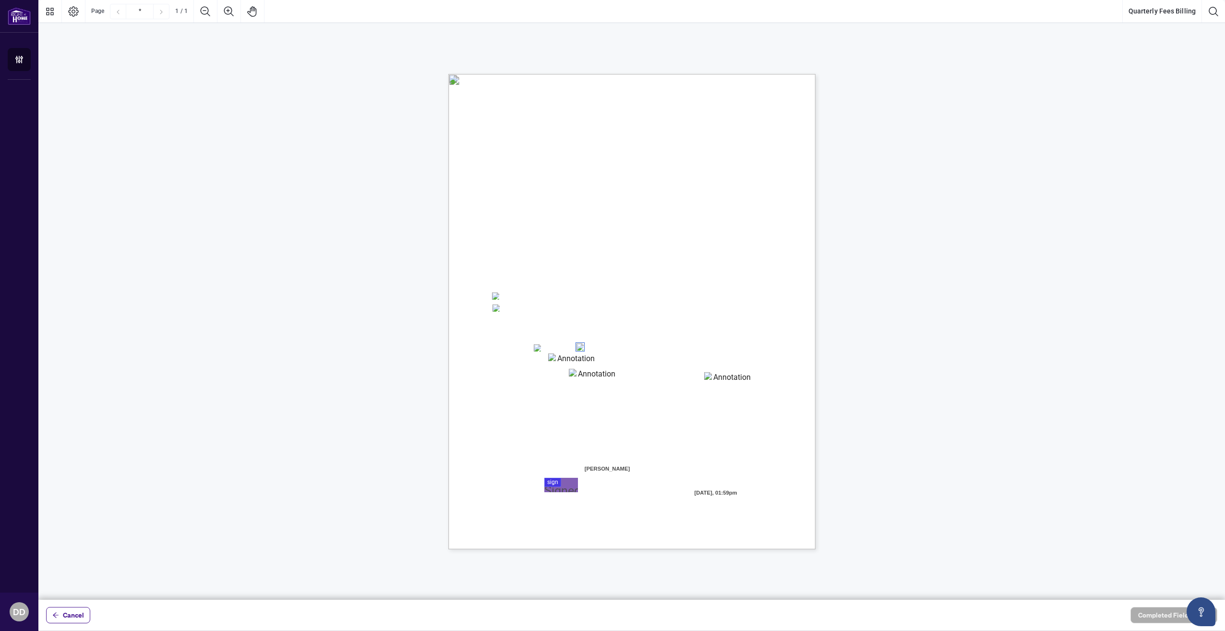
click at [579, 362] on textarea "01K2QBY11KF83YH5YZ61WEHCGE" at bounding box center [572, 360] width 48 height 14
type textarea "**********"
click at [601, 378] on textarea "01K2QBZGNMYH8EGVDASC3V9JQQ" at bounding box center [593, 376] width 48 height 14
click at [577, 374] on textarea "****" at bounding box center [593, 376] width 48 height 14
type textarea "*****"
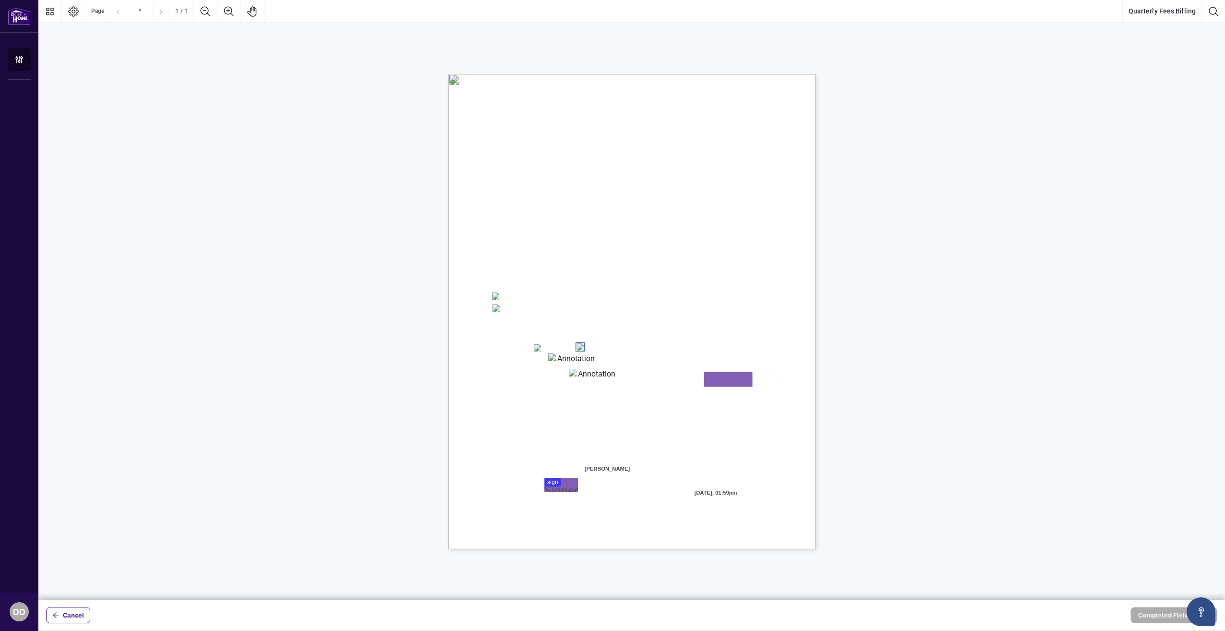
click at [731, 374] on textarea "01K2QBZJNC25PQRF05S2078WC9" at bounding box center [728, 379] width 48 height 14
type textarea "***"
click at [568, 484] on div at bounding box center [631, 300] width 1187 height 600
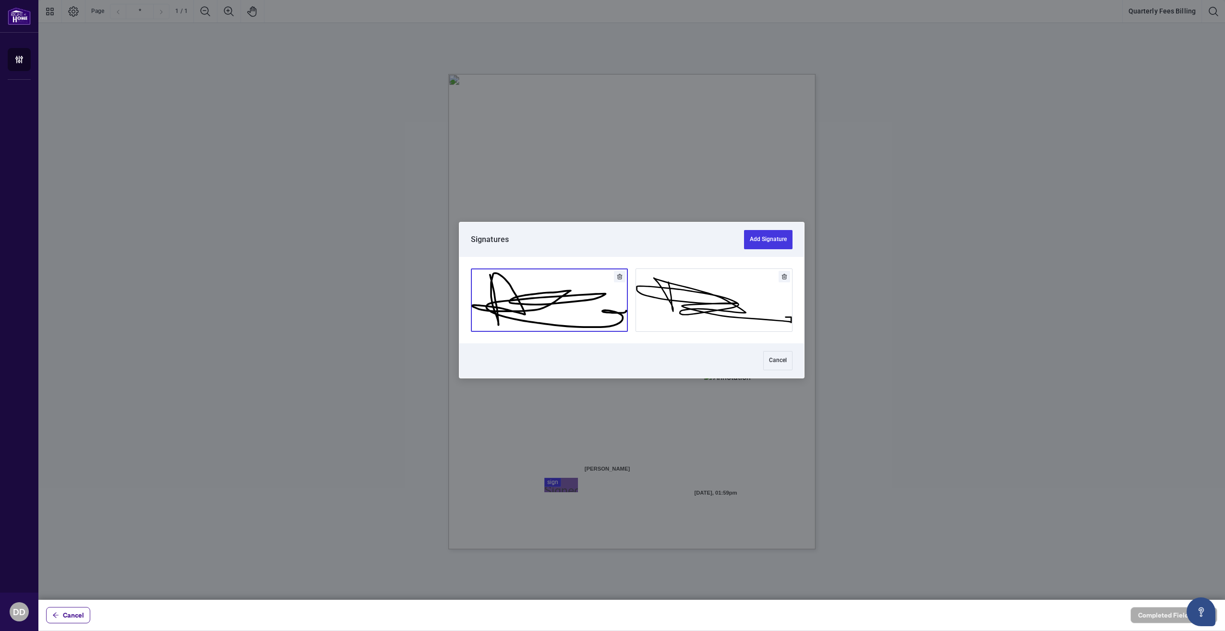
click at [552, 313] on button "Add Signature" at bounding box center [549, 300] width 156 height 62
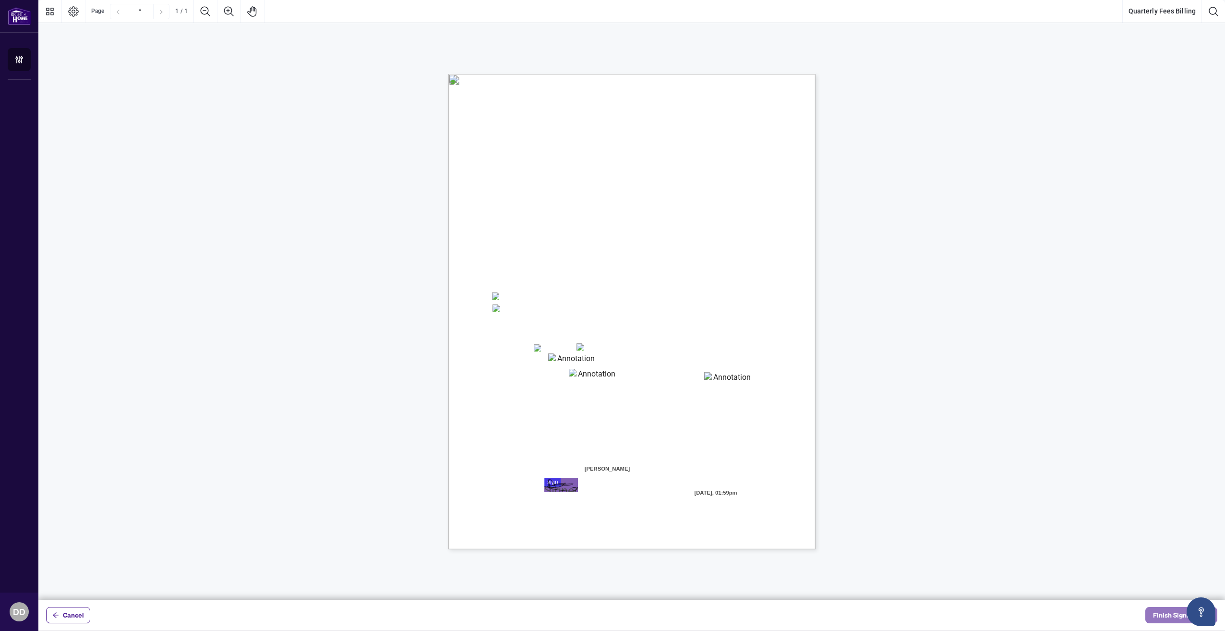
click at [1155, 617] on button "Finish Signing" at bounding box center [1182, 615] width 72 height 16
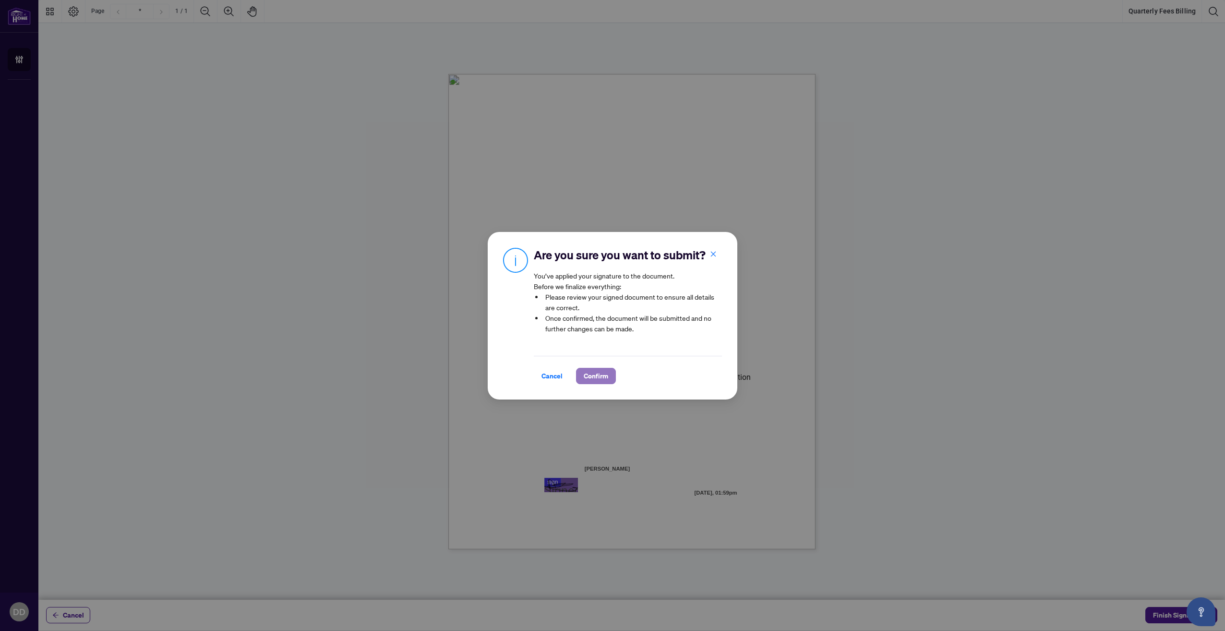
click at [595, 380] on span "Confirm" at bounding box center [596, 375] width 24 height 15
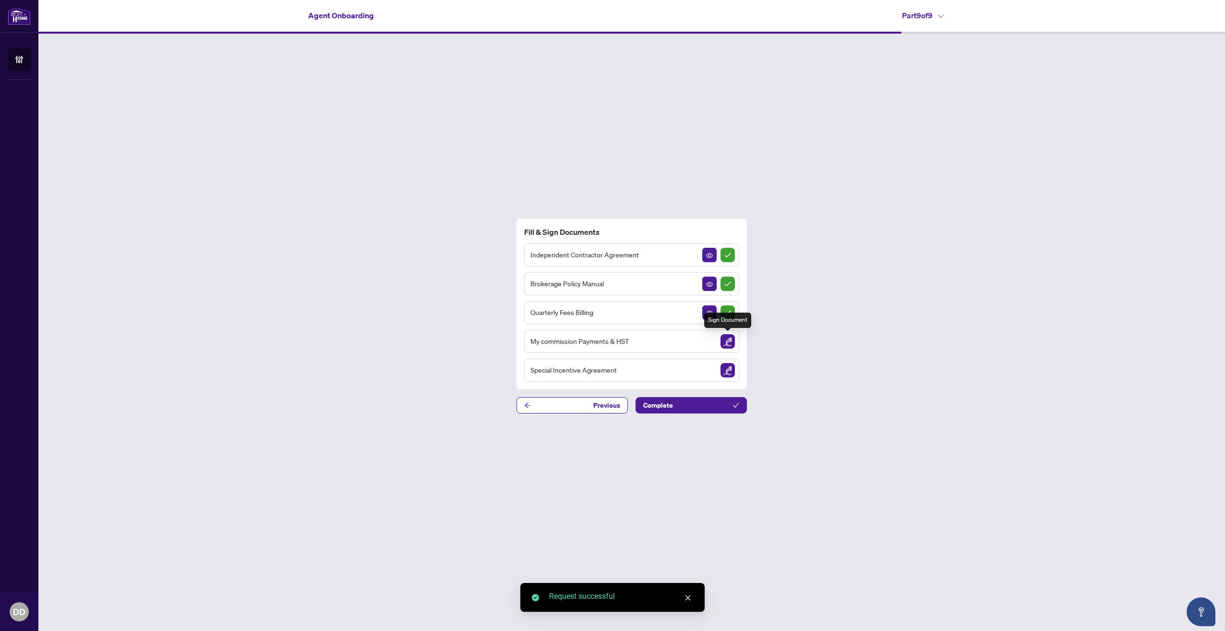
click at [730, 342] on img "Sign Document" at bounding box center [728, 341] width 14 height 14
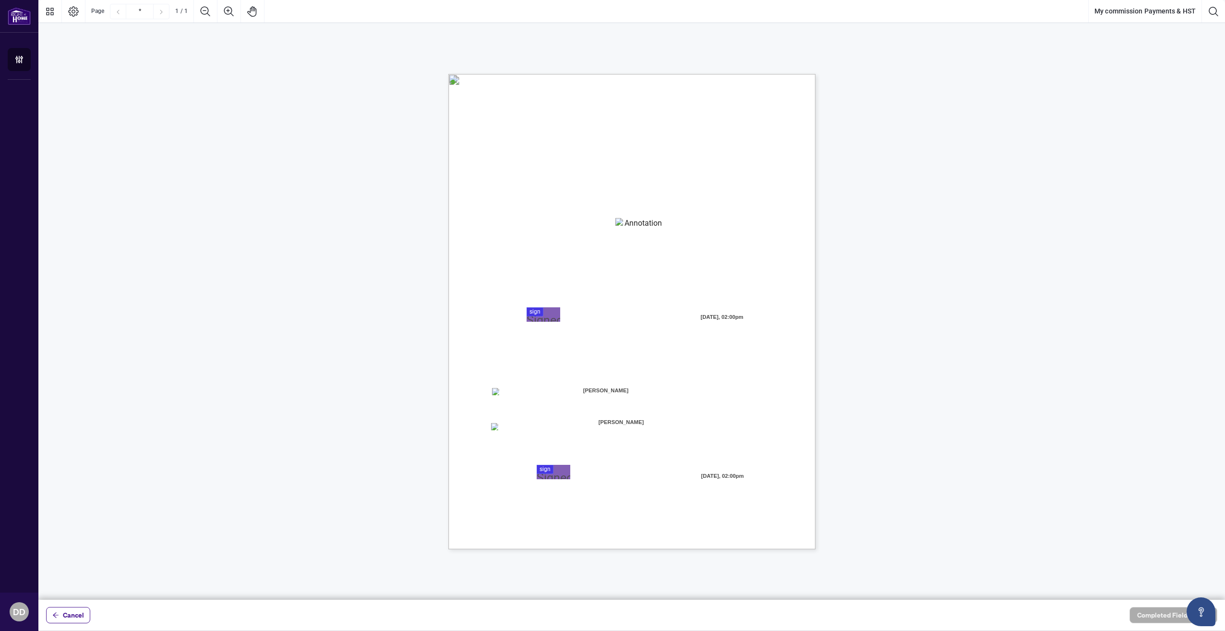
click at [632, 227] on textarea "01K2QC36APE81NF9TCWXVVK7Y9" at bounding box center [639, 225] width 48 height 14
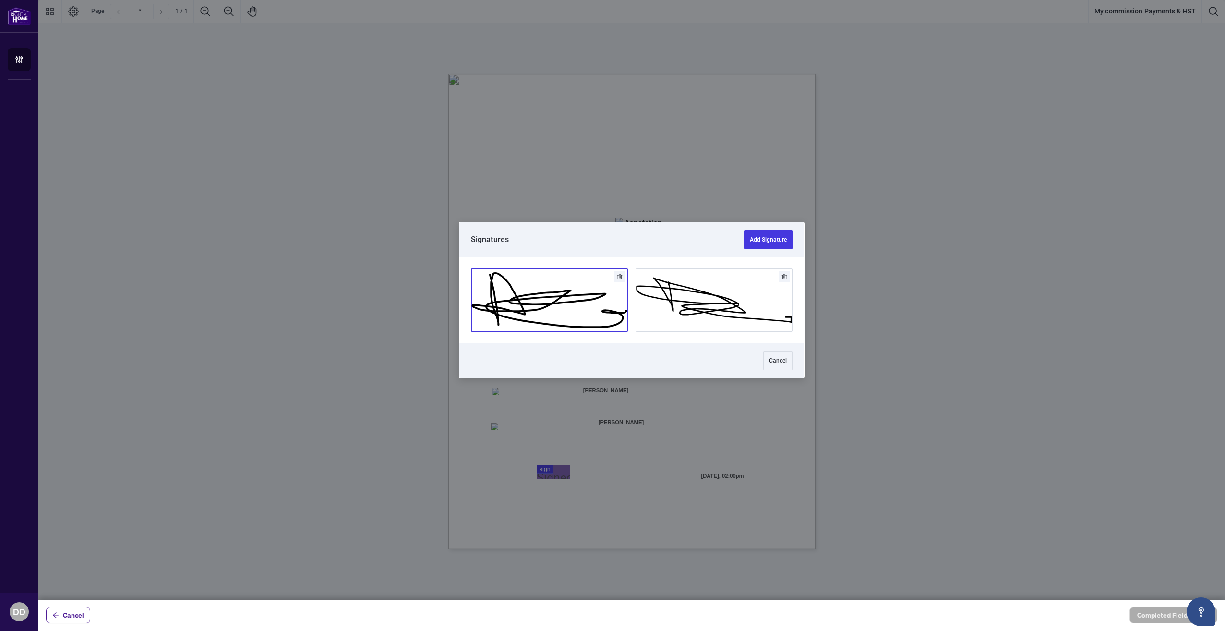
click at [555, 314] on div at bounding box center [631, 300] width 1187 height 600
click at [574, 313] on button "Add Signature" at bounding box center [549, 300] width 156 height 62
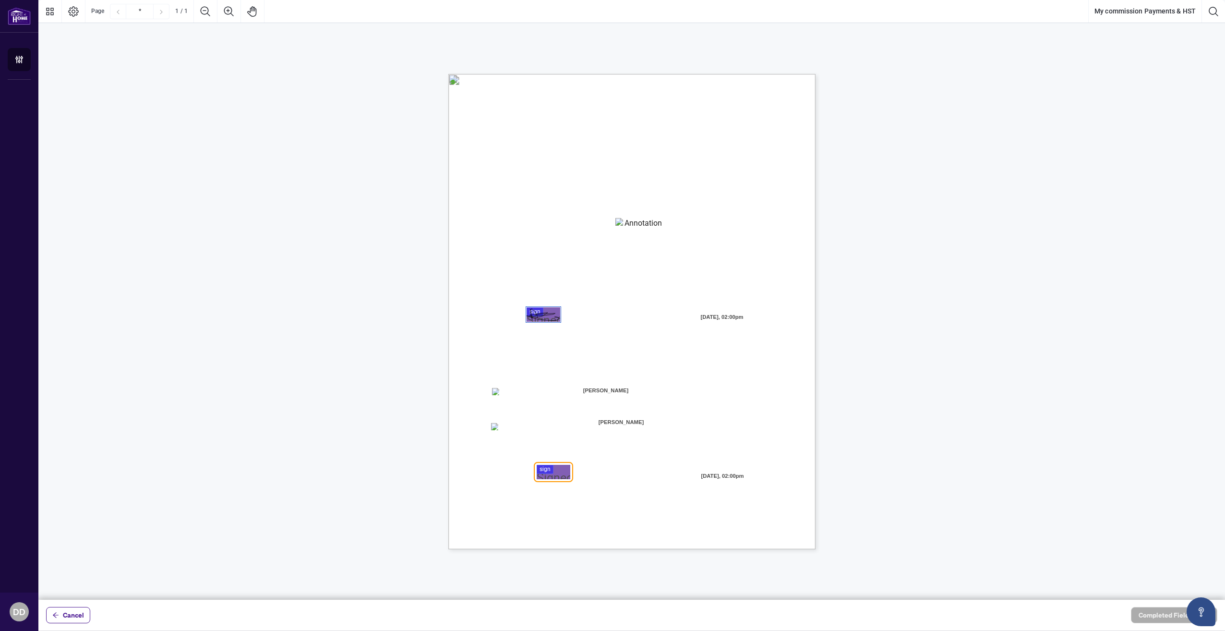
click at [555, 472] on div at bounding box center [631, 300] width 1187 height 600
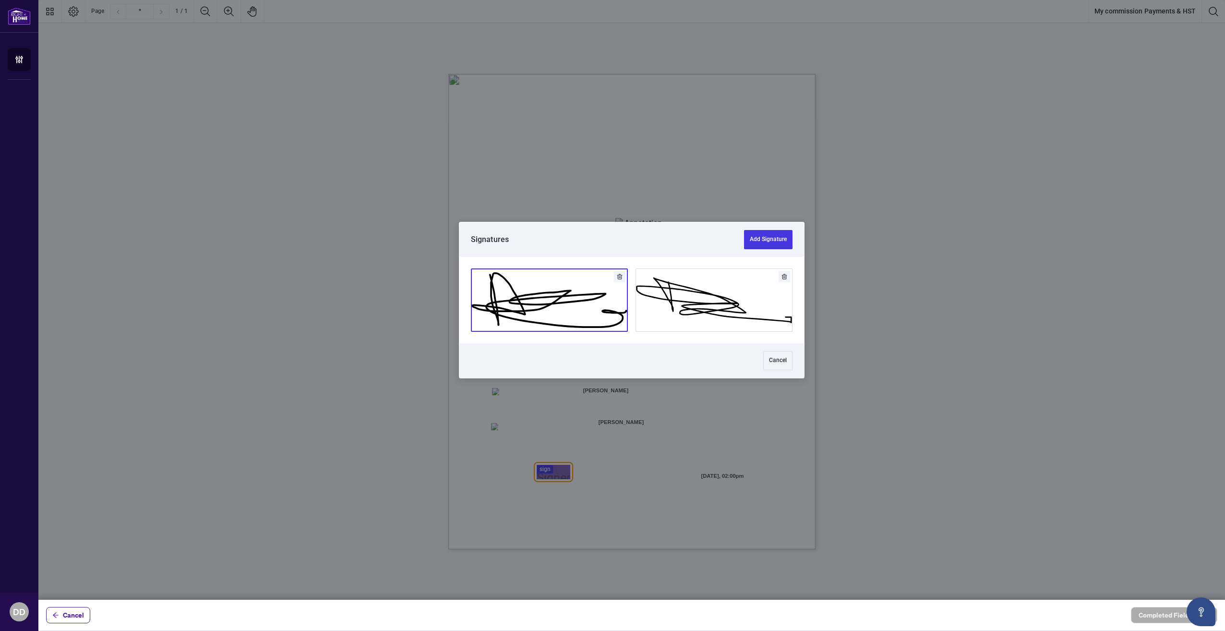
click at [548, 309] on button "Add Signature" at bounding box center [549, 300] width 156 height 62
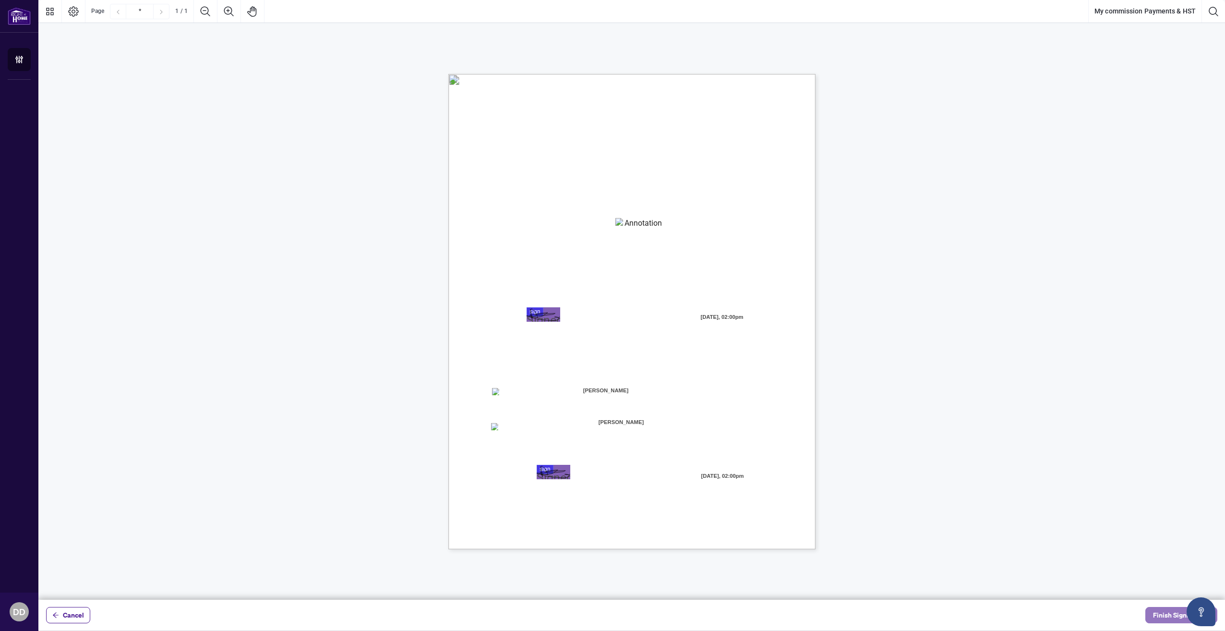
click at [1169, 615] on span "Finish Signing" at bounding box center [1174, 614] width 43 height 15
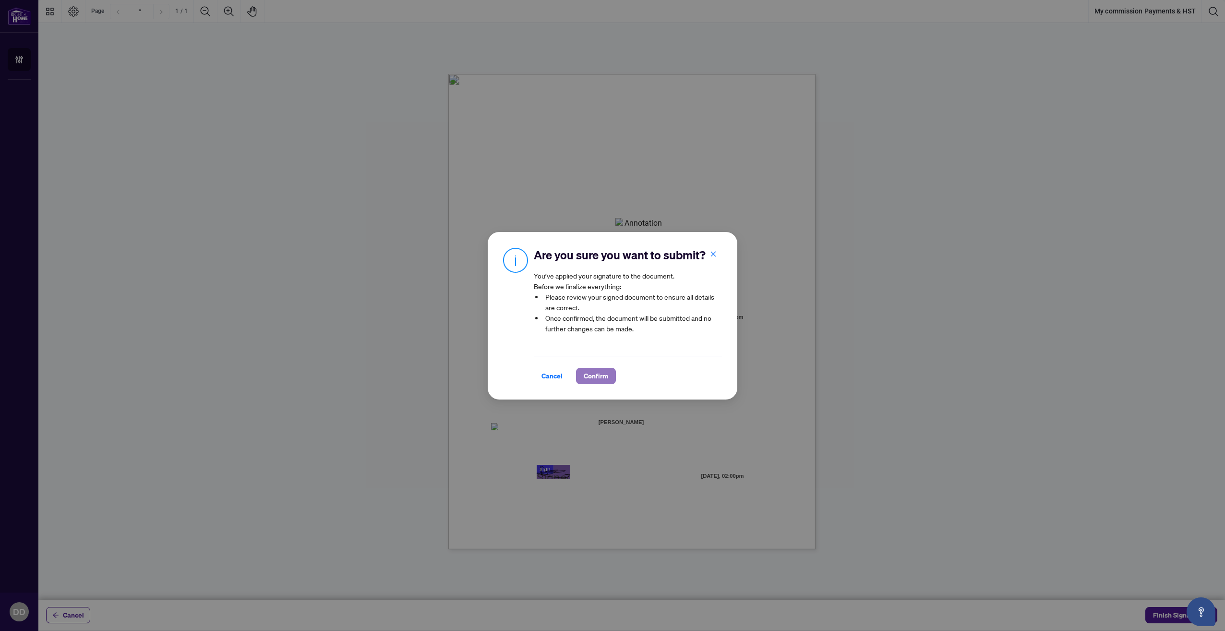
click at [590, 381] on span "Confirm" at bounding box center [596, 375] width 24 height 15
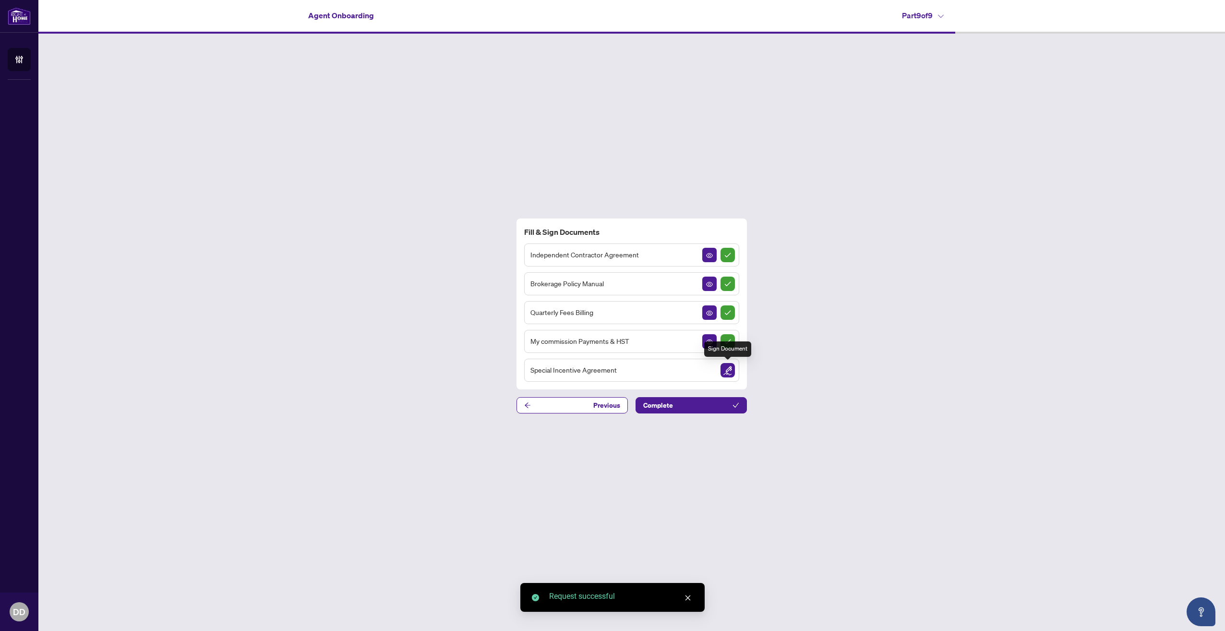
click at [731, 365] on img "Sign Document" at bounding box center [728, 370] width 14 height 14
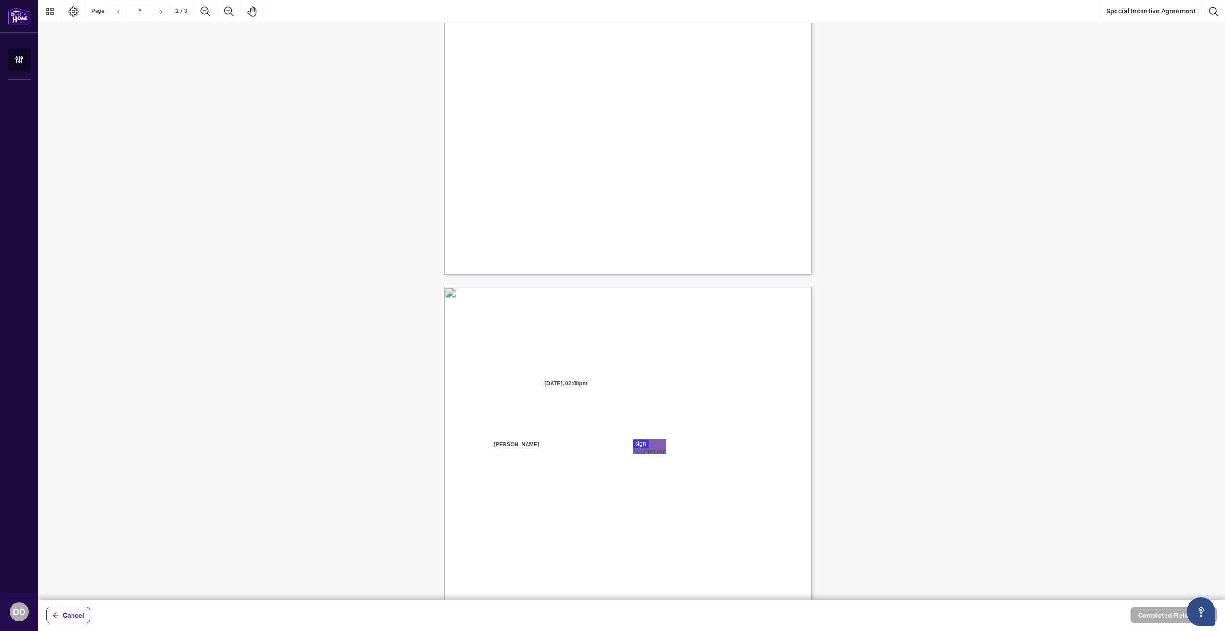
type input "*"
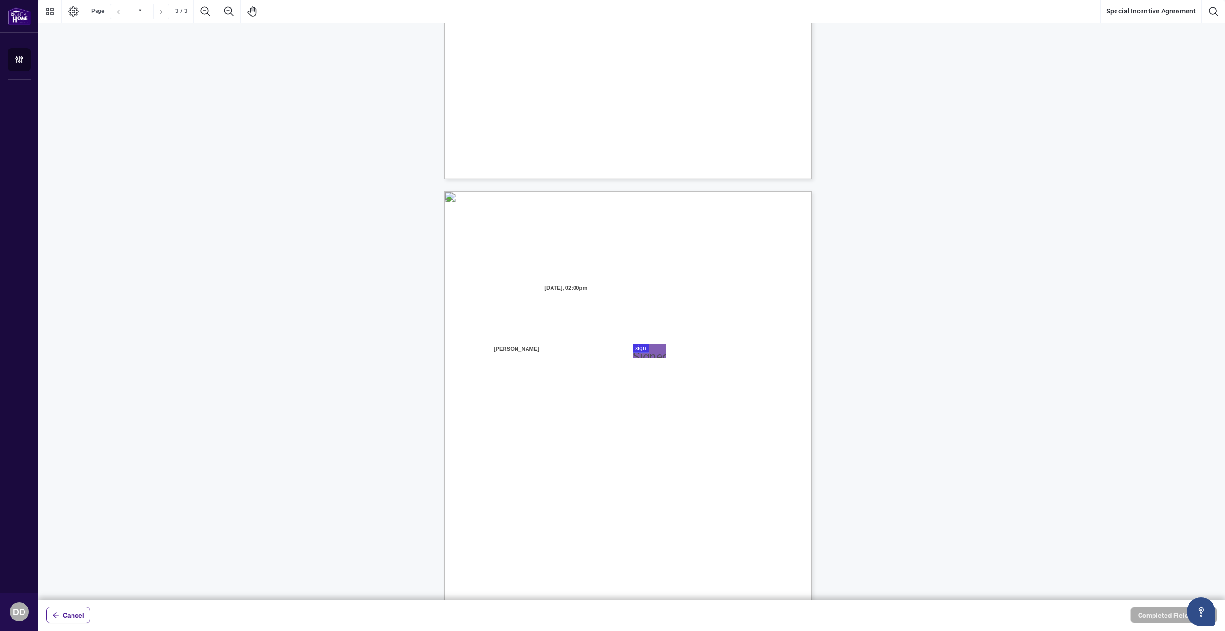
click at [664, 351] on div at bounding box center [631, 300] width 1187 height 600
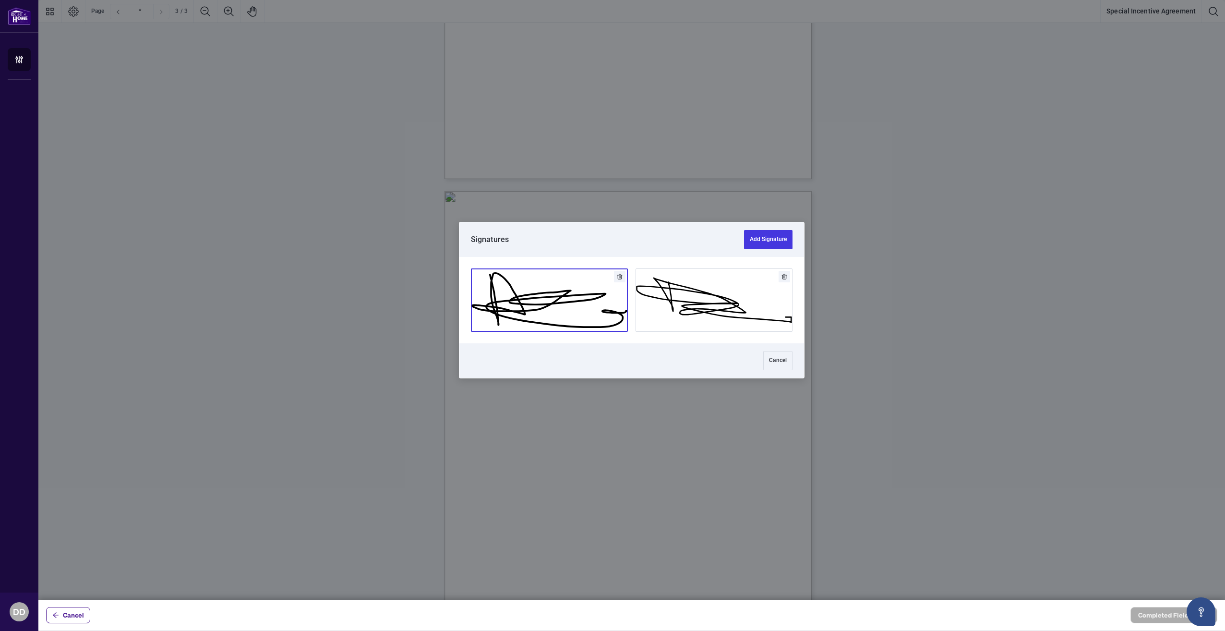
click at [537, 285] on button "Add Signature" at bounding box center [549, 300] width 156 height 62
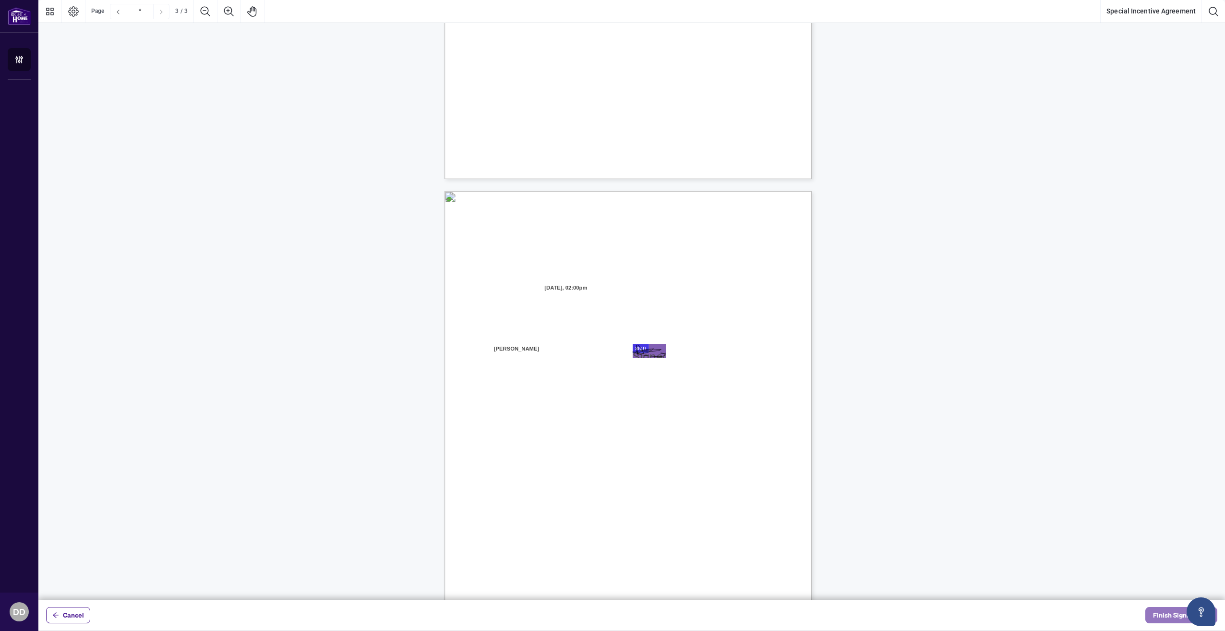
click at [1169, 615] on span "Finish Signing" at bounding box center [1174, 614] width 43 height 15
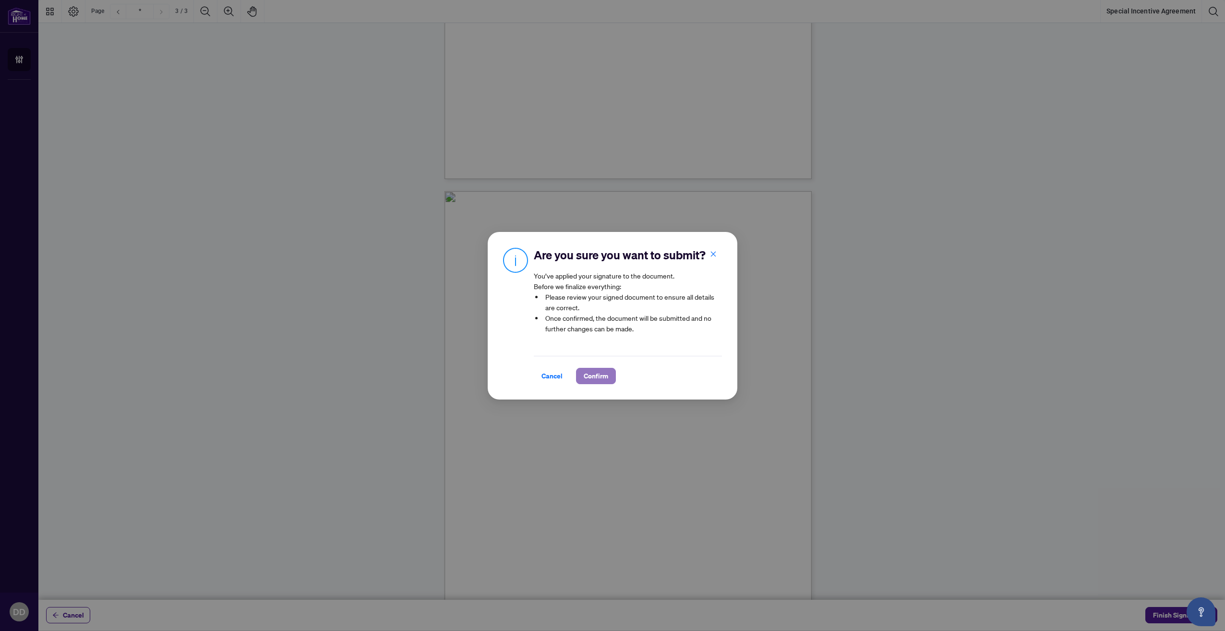
click at [589, 384] on span "Confirm" at bounding box center [596, 375] width 24 height 15
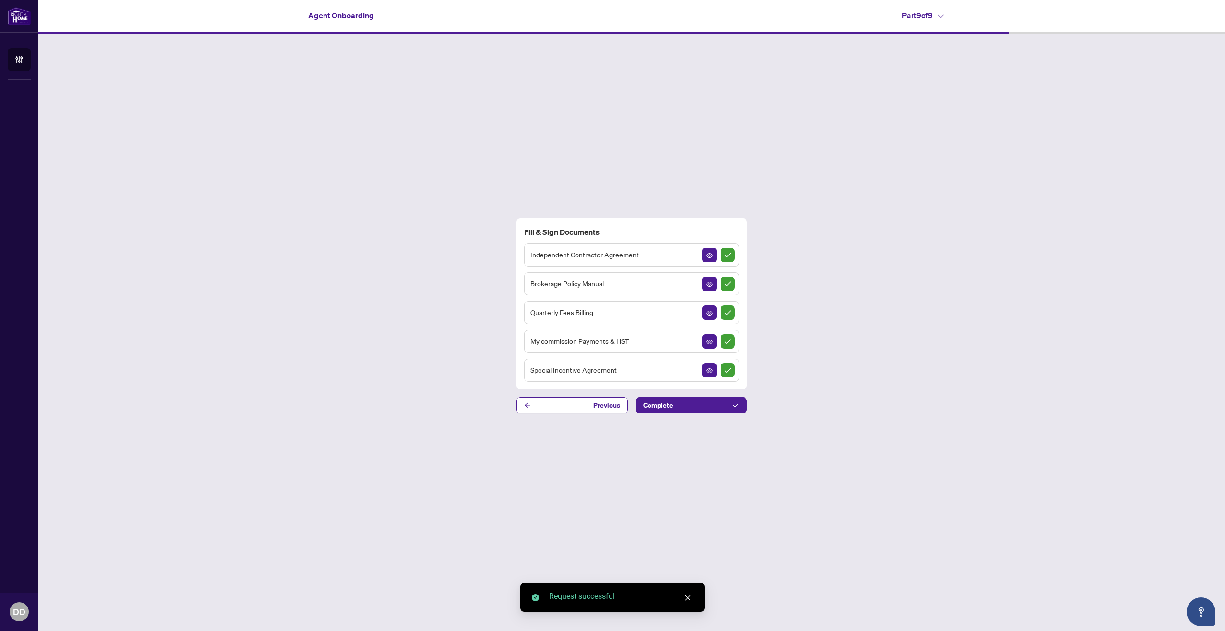
click at [693, 413] on div "Fill & Sign Documents Independent Contractor Agreement Brokerage Policy Manual …" at bounding box center [631, 316] width 1187 height 565
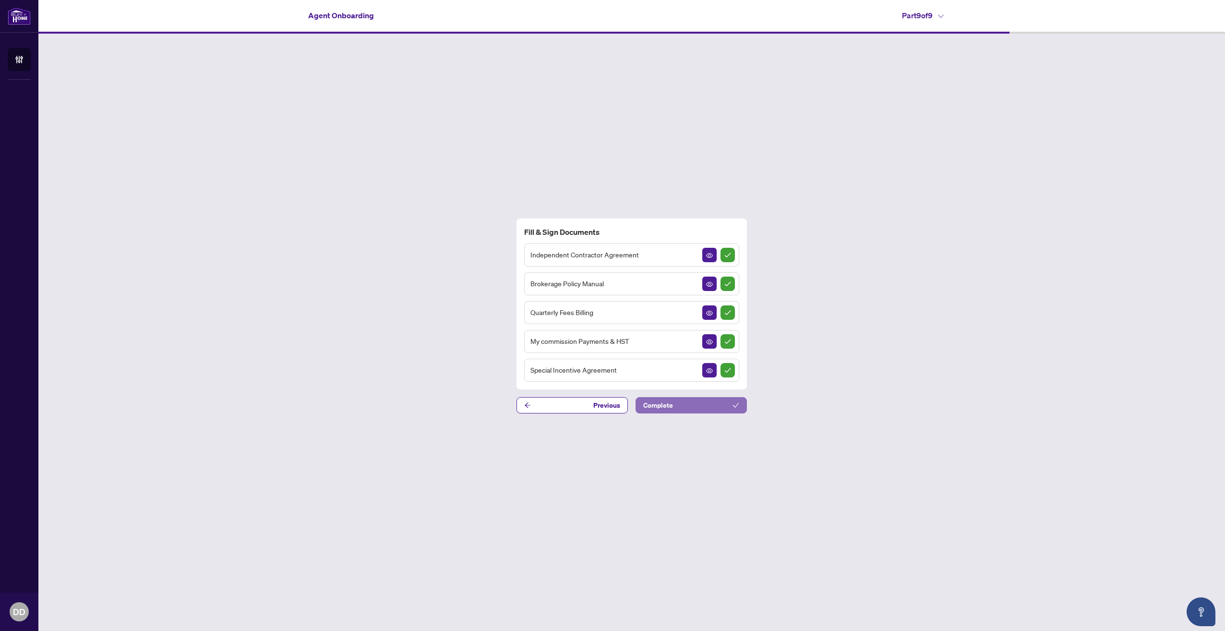
click at [665, 402] on span "Complete" at bounding box center [658, 405] width 30 height 15
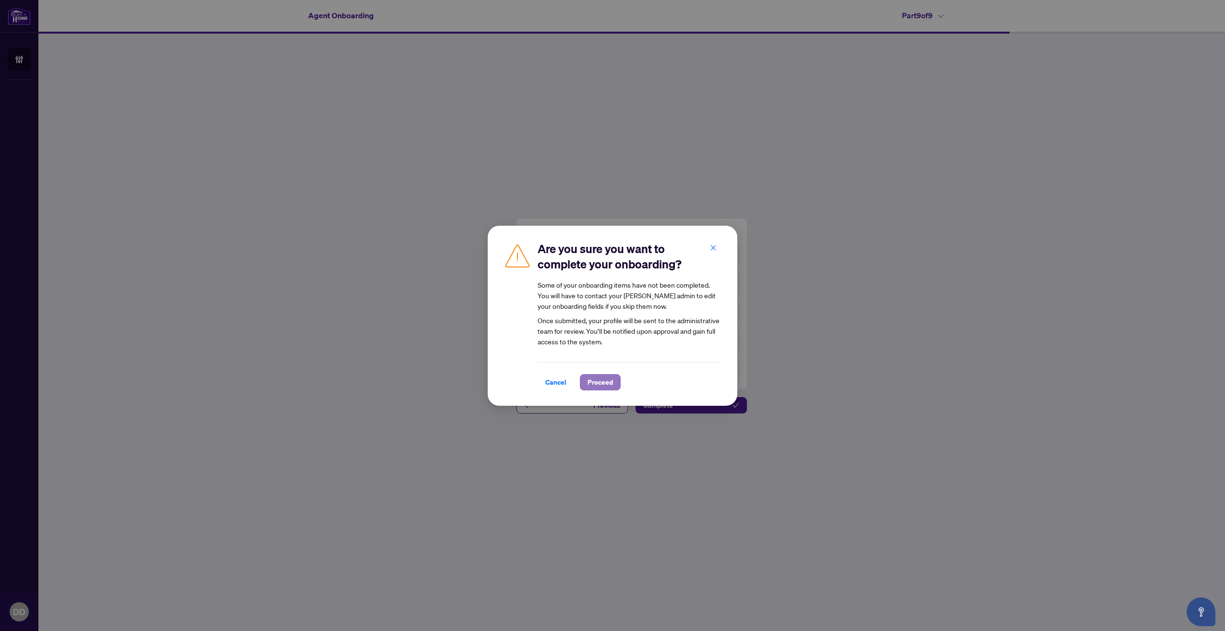
click at [590, 379] on span "Proceed" at bounding box center [600, 381] width 25 height 15
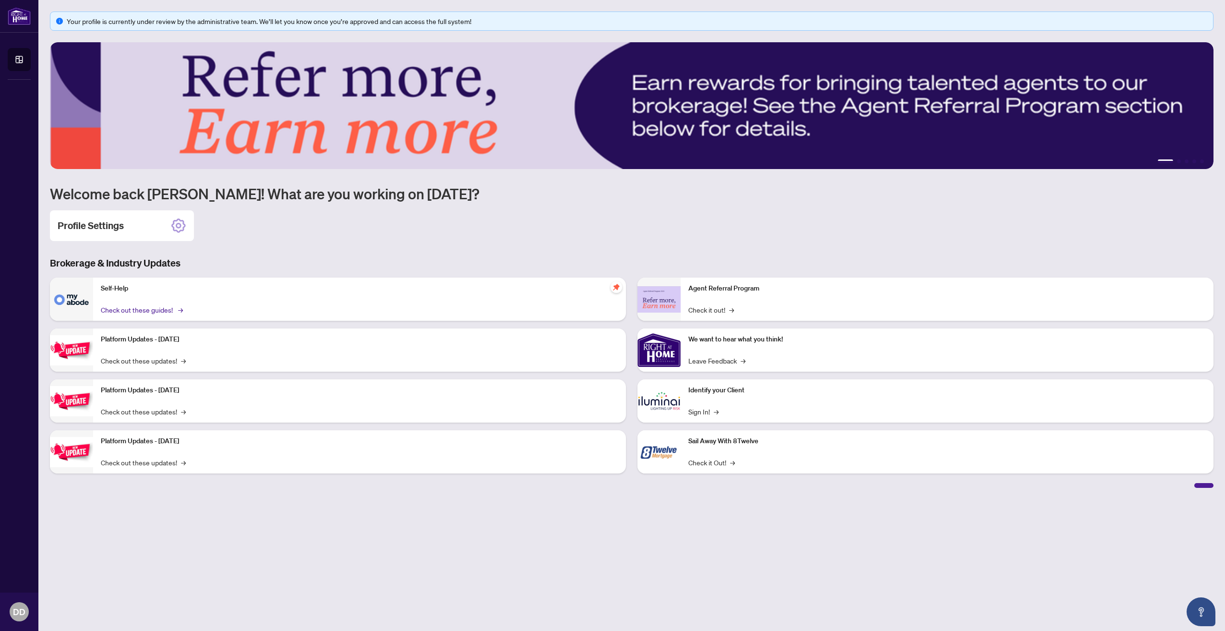
click at [131, 312] on link "Check out these guides! →" at bounding box center [141, 309] width 81 height 11
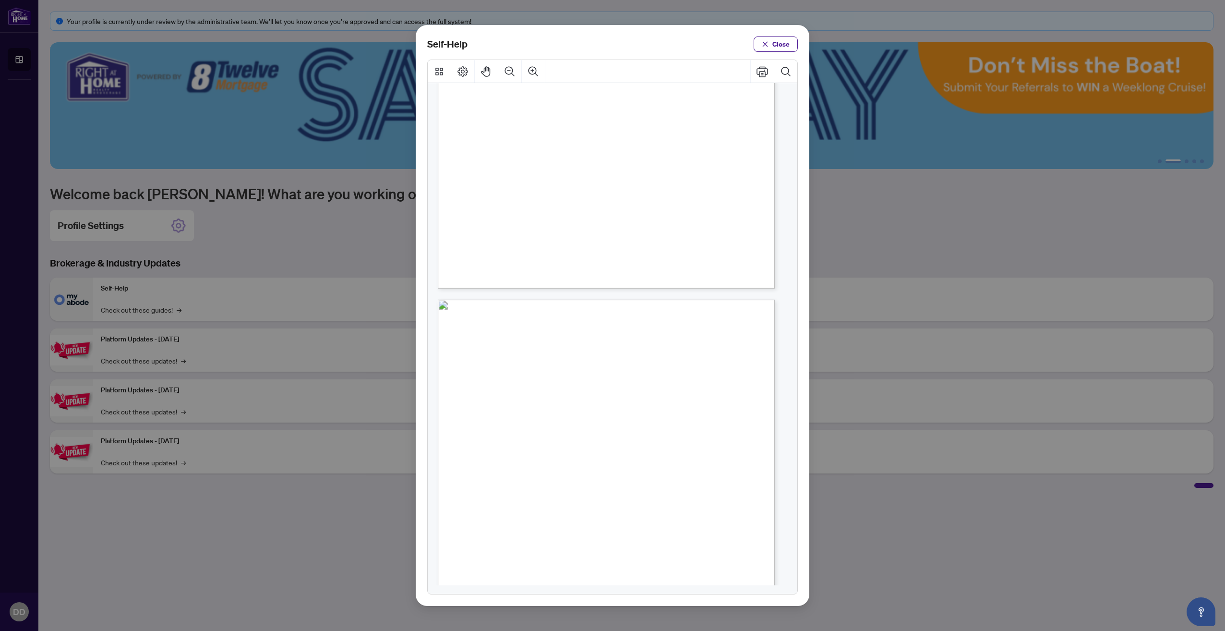
scroll to position [407, 0]
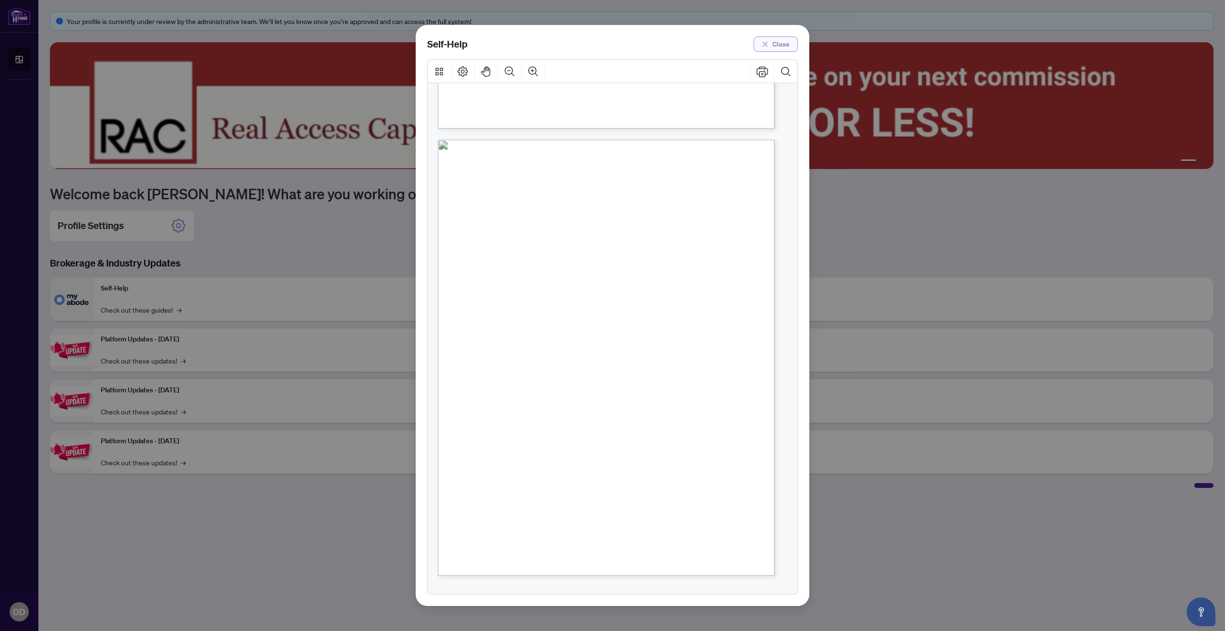
click at [785, 42] on span "Close" at bounding box center [780, 43] width 17 height 15
